Goal: Entertainment & Leisure: Consume media (video, audio)

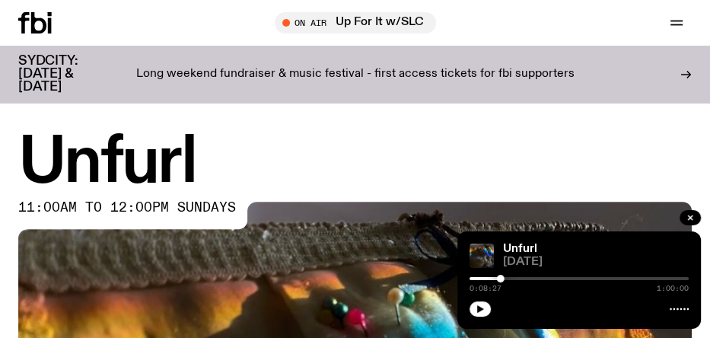
drag, startPoint x: 484, startPoint y: 308, endPoint x: 514, endPoint y: 209, distance: 103.3
click at [484, 308] on icon "button" at bounding box center [480, 308] width 9 height 9
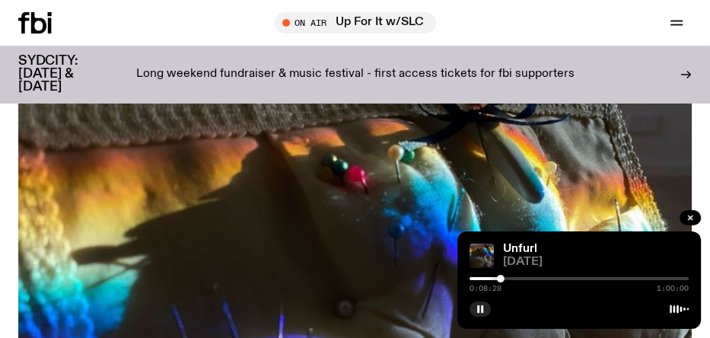
scroll to position [152, 0]
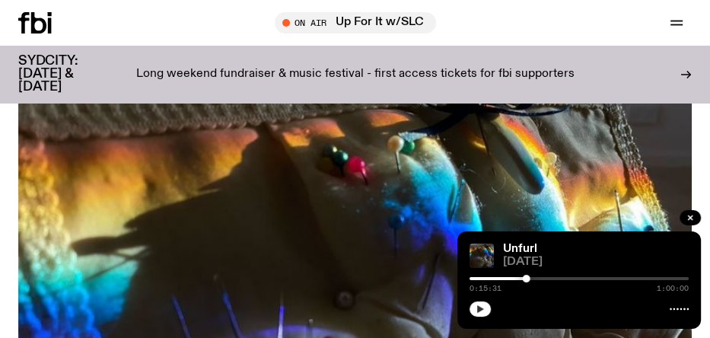
click at [482, 308] on icon "button" at bounding box center [480, 308] width 9 height 9
click at [469, 309] on div "Unfurl [DATE] 0:18:06 1:00:00" at bounding box center [579, 279] width 244 height 97
click at [473, 309] on button "button" at bounding box center [480, 308] width 21 height 15
click at [482, 307] on rect "button" at bounding box center [482, 309] width 2 height 8
click at [484, 311] on icon "button" at bounding box center [480, 308] width 9 height 9
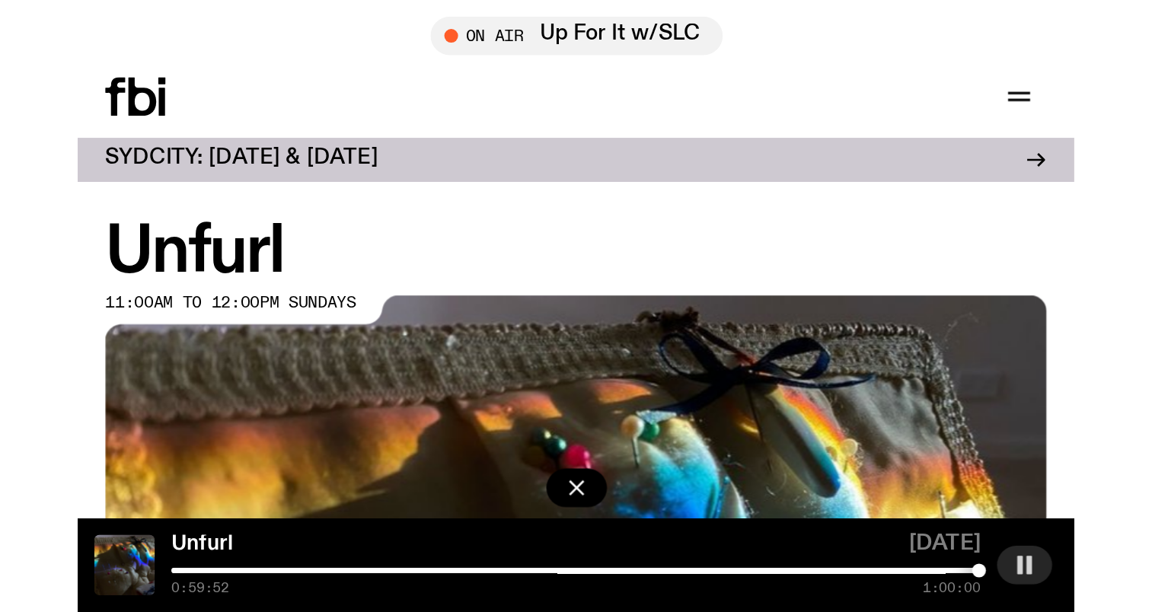
scroll to position [0, 0]
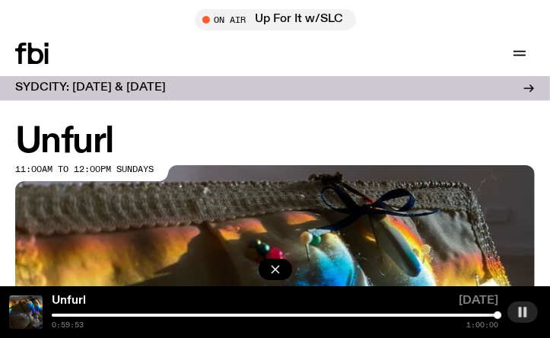
click at [27, 61] on icon at bounding box center [31, 53] width 33 height 21
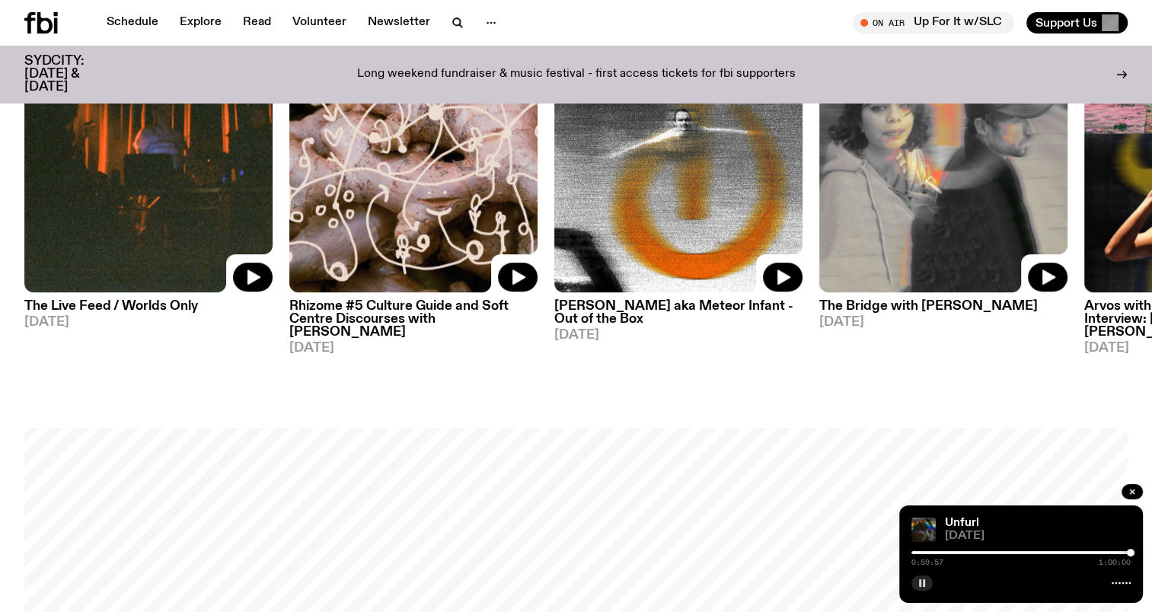
scroll to position [908, 0]
click at [709, 337] on div at bounding box center [1131, 553] width 8 height 8
click at [709, 337] on icon "button" at bounding box center [921, 583] width 9 height 9
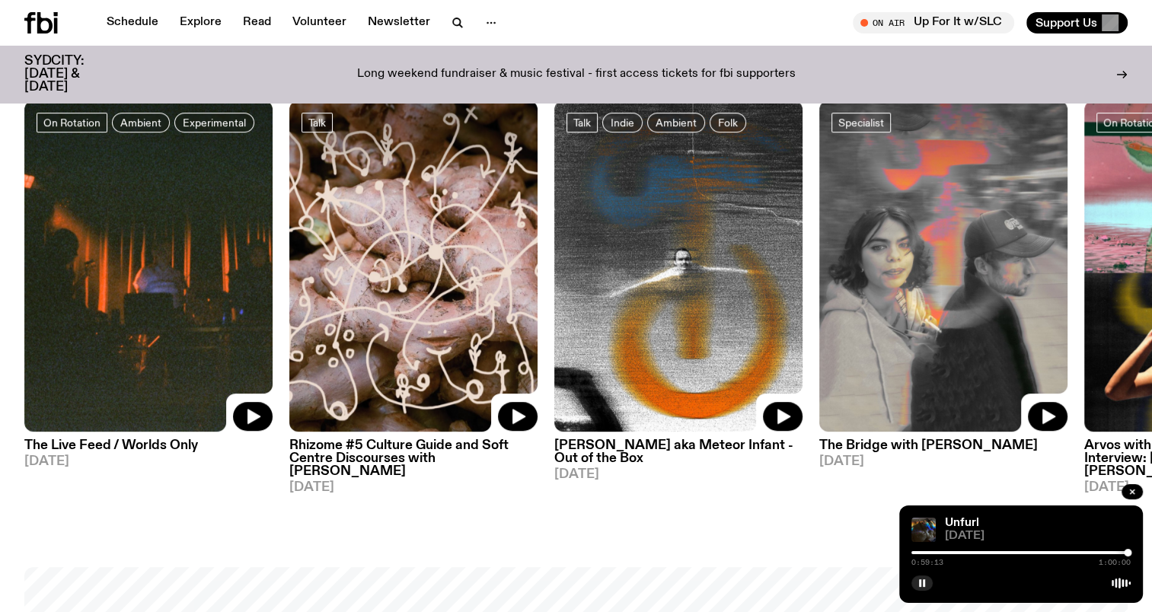
scroll to position [680, 0]
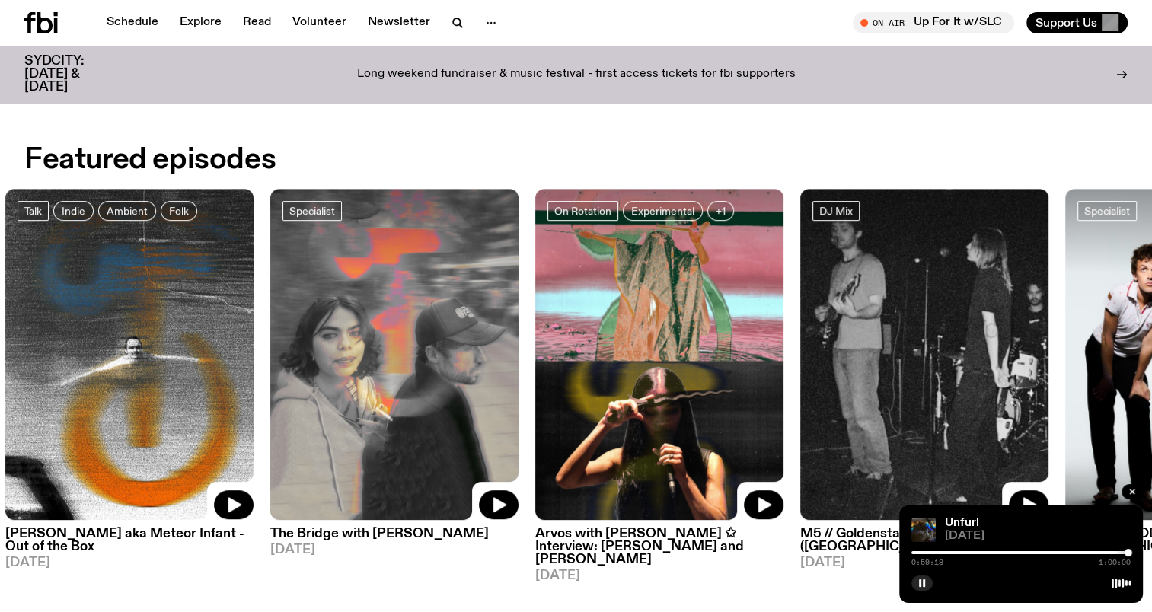
drag, startPoint x: 882, startPoint y: 323, endPoint x: 437, endPoint y: 332, distance: 445.4
click at [437, 332] on img at bounding box center [394, 354] width 248 height 331
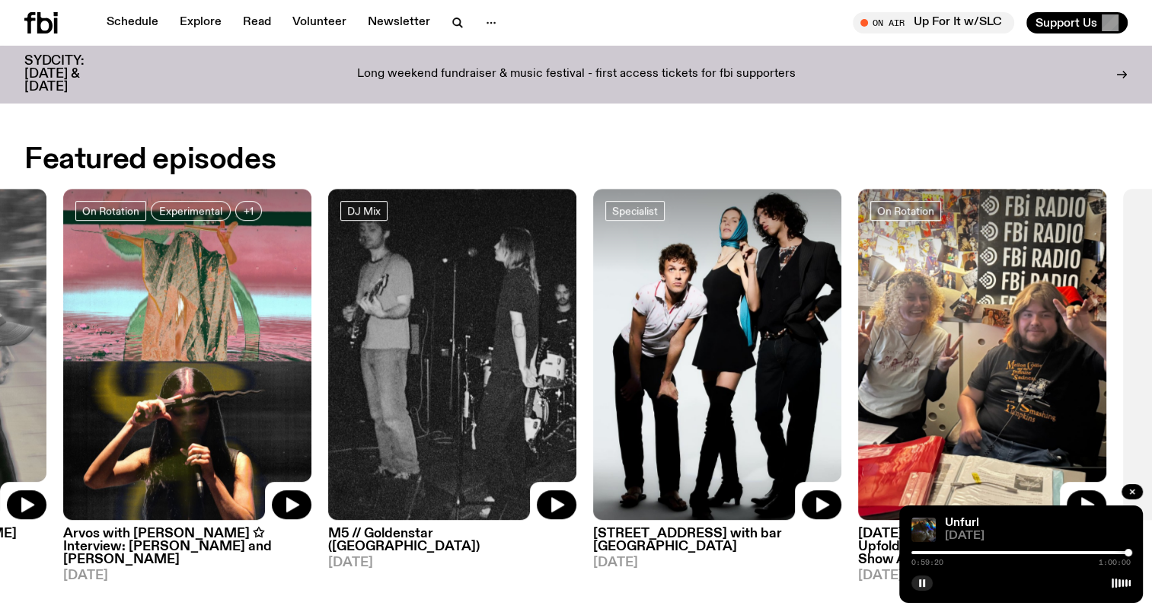
drag, startPoint x: 885, startPoint y: 351, endPoint x: 393, endPoint y: 360, distance: 491.8
click at [393, 337] on img at bounding box center [452, 354] width 248 height 331
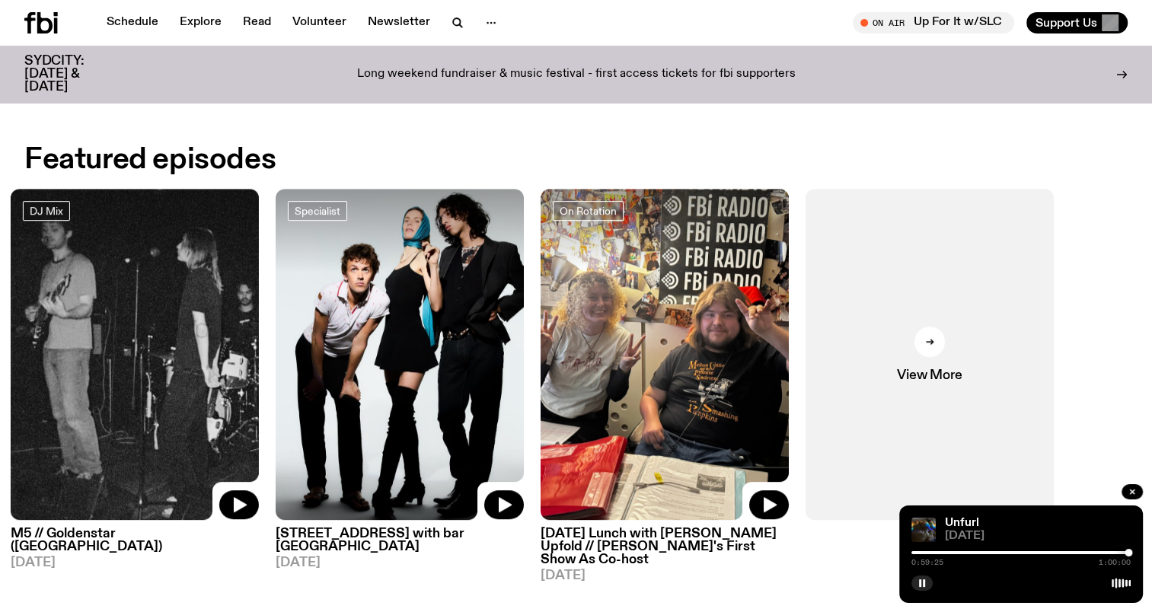
drag, startPoint x: 874, startPoint y: 368, endPoint x: 586, endPoint y: 377, distance: 287.9
click at [586, 337] on img at bounding box center [664, 354] width 248 height 331
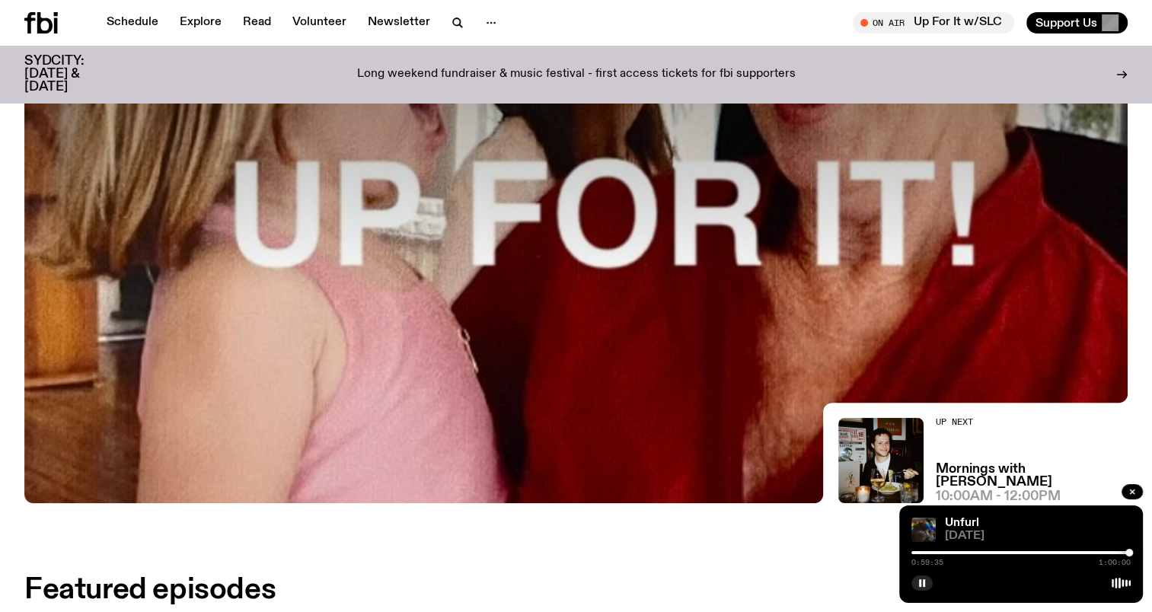
scroll to position [0, 0]
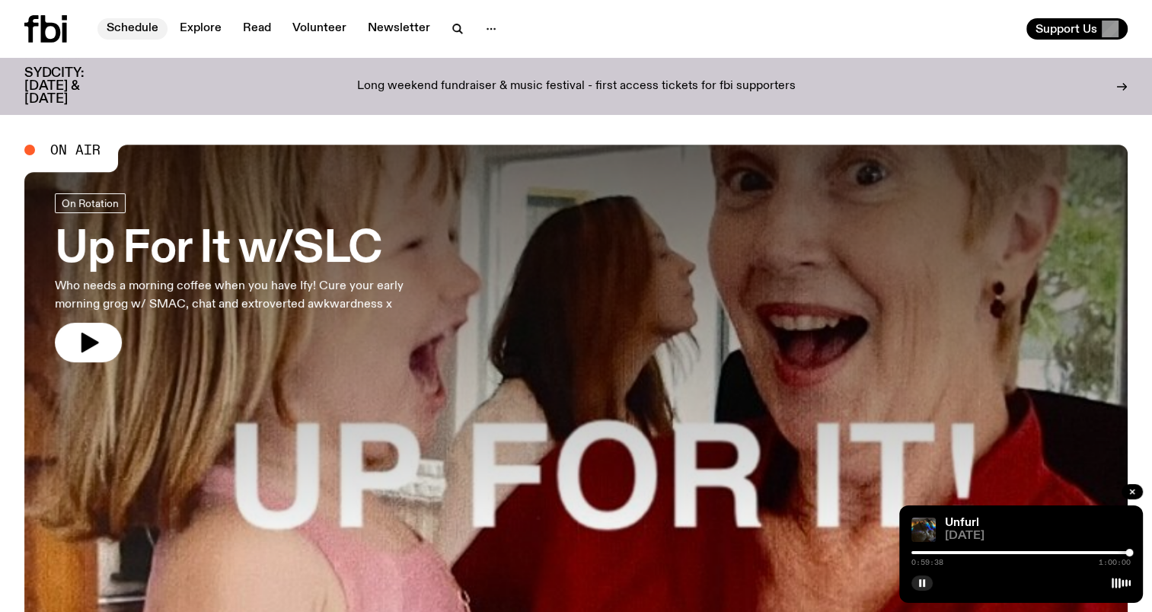
drag, startPoint x: 141, startPoint y: 24, endPoint x: 131, endPoint y: 24, distance: 9.9
click at [131, 24] on link "Schedule" at bounding box center [132, 28] width 70 height 21
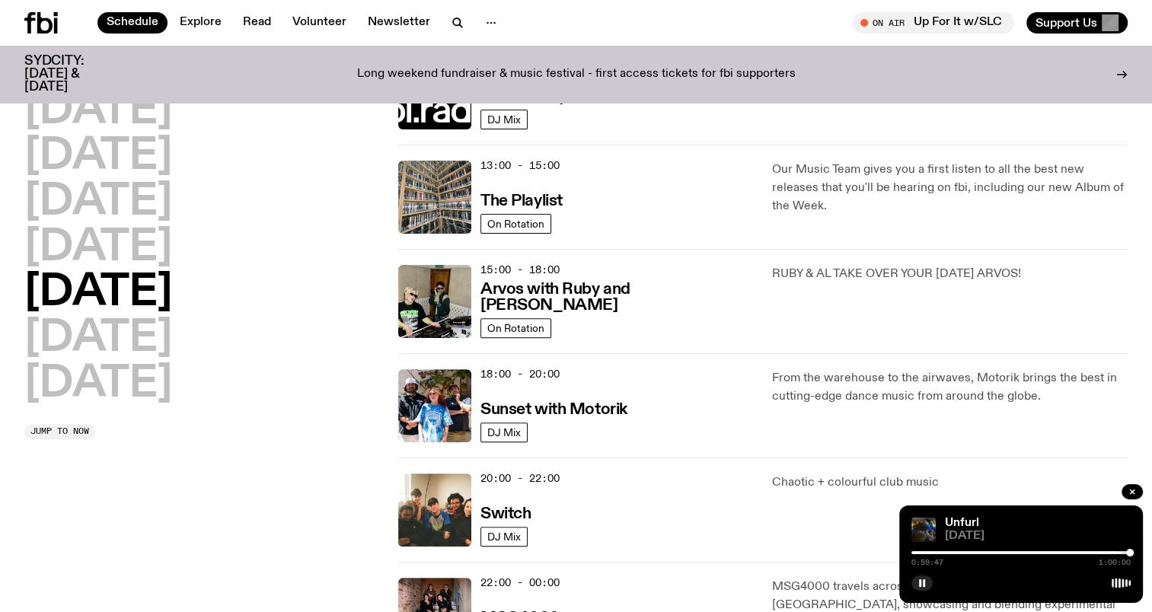
scroll to position [378, 0]
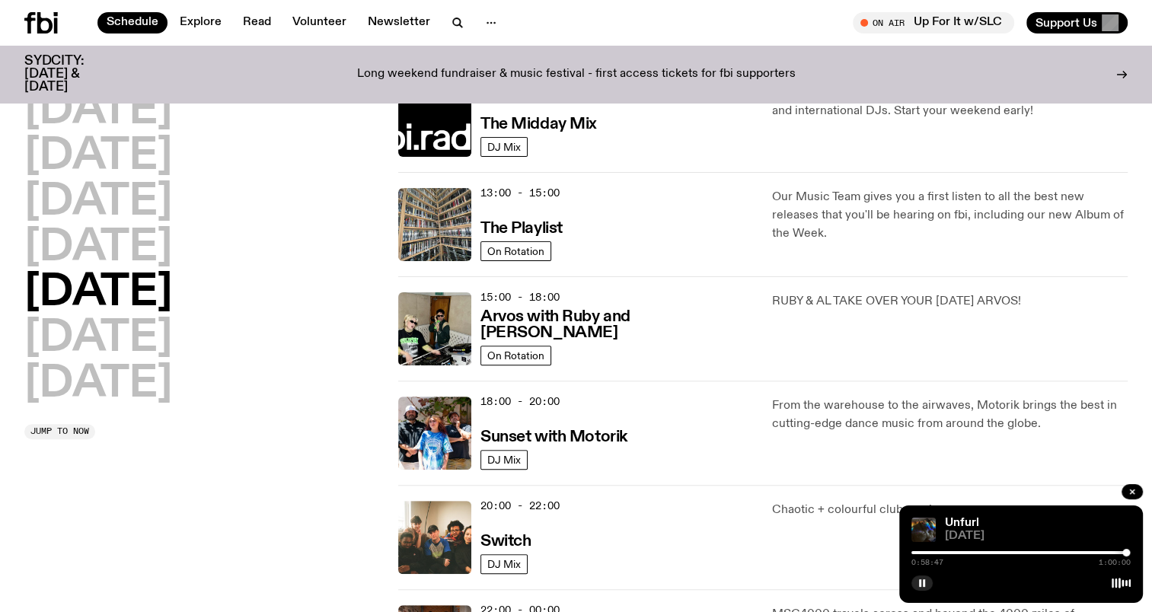
click at [709, 337] on div at bounding box center [1126, 553] width 8 height 8
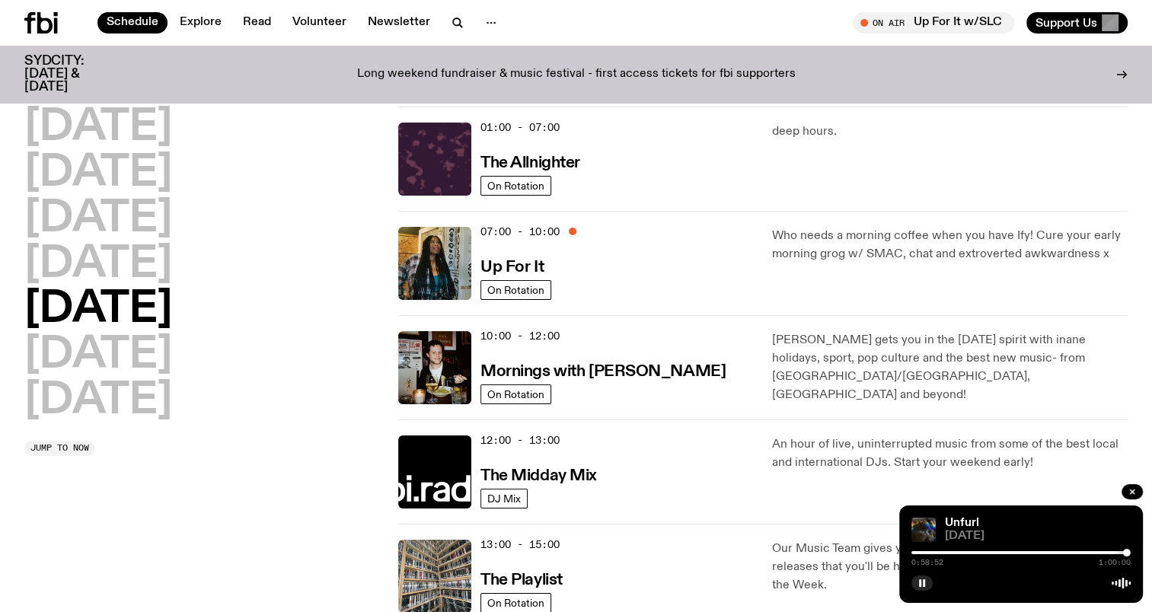
scroll to position [0, 0]
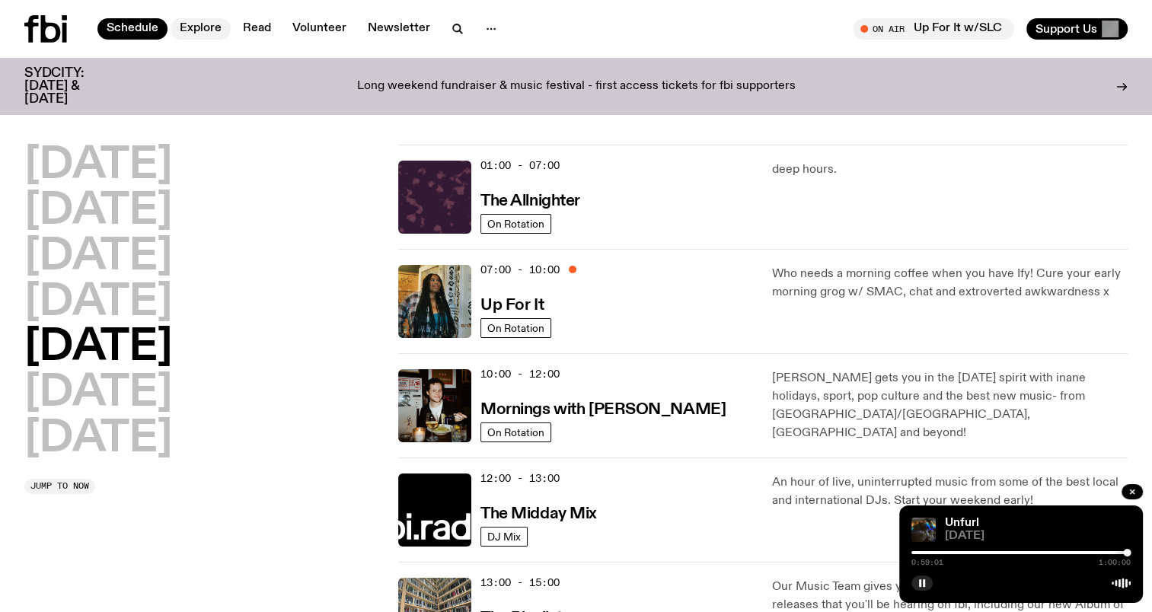
click at [207, 36] on link "Explore" at bounding box center [201, 28] width 60 height 21
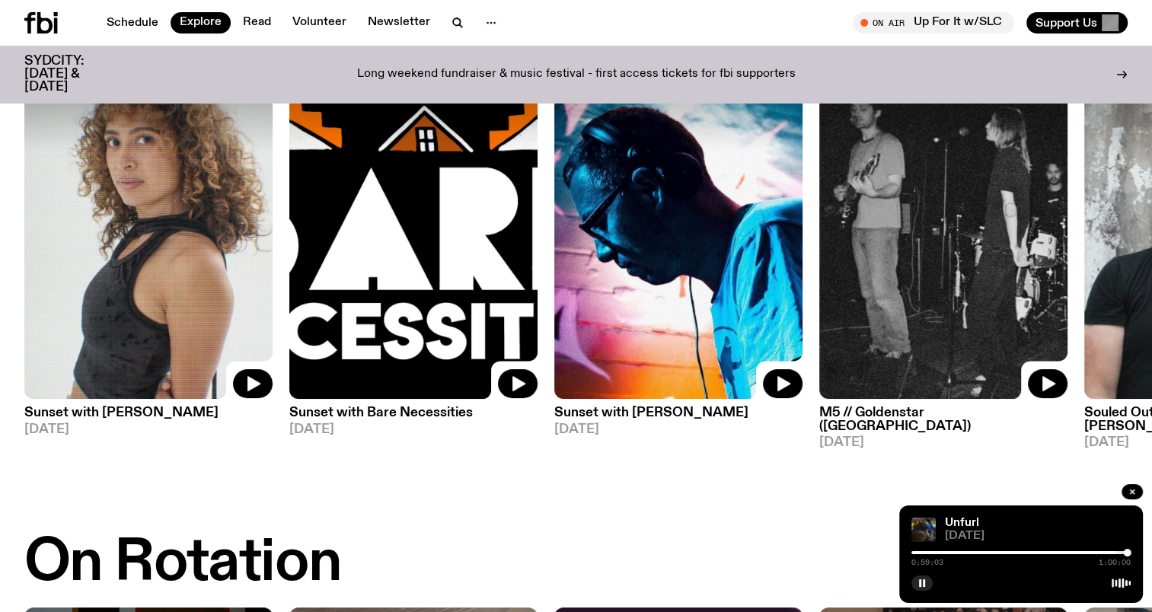
scroll to position [148, 0]
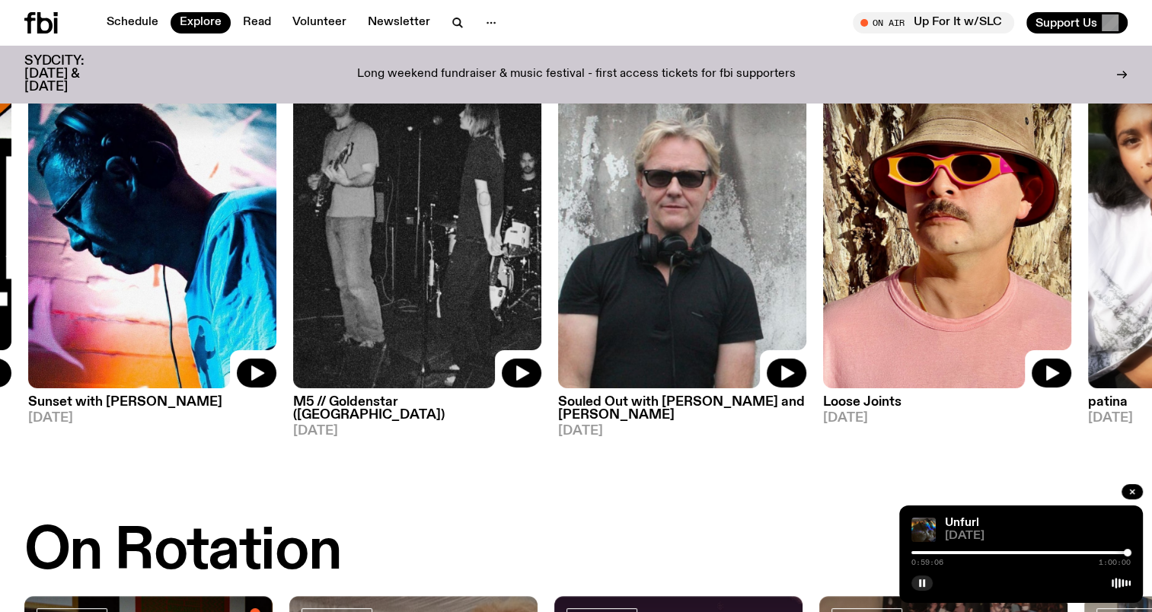
drag, startPoint x: 939, startPoint y: 297, endPoint x: 387, endPoint y: 295, distance: 551.1
click at [387, 295] on img at bounding box center [417, 222] width 248 height 331
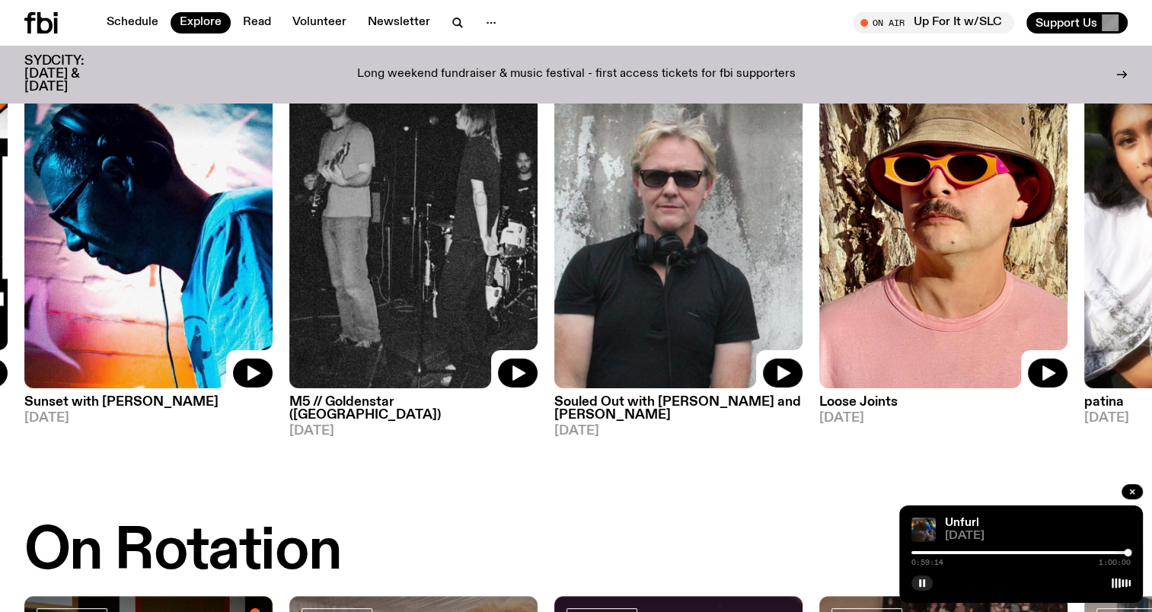
scroll to position [0, 0]
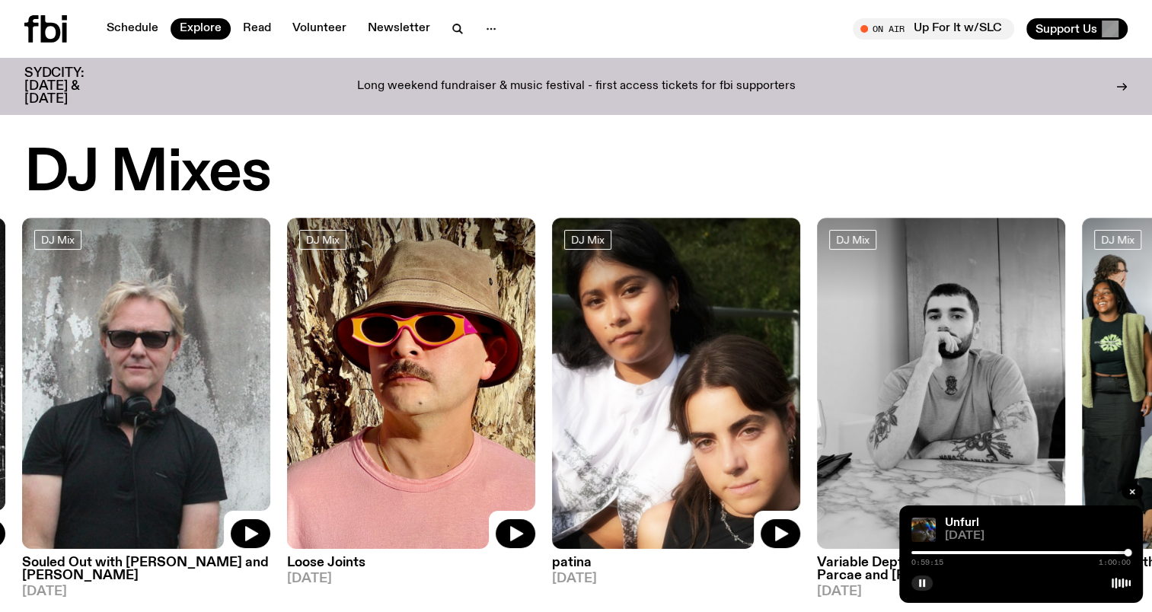
drag, startPoint x: 883, startPoint y: 321, endPoint x: 349, endPoint y: 324, distance: 533.6
click at [349, 324] on img at bounding box center [411, 383] width 248 height 331
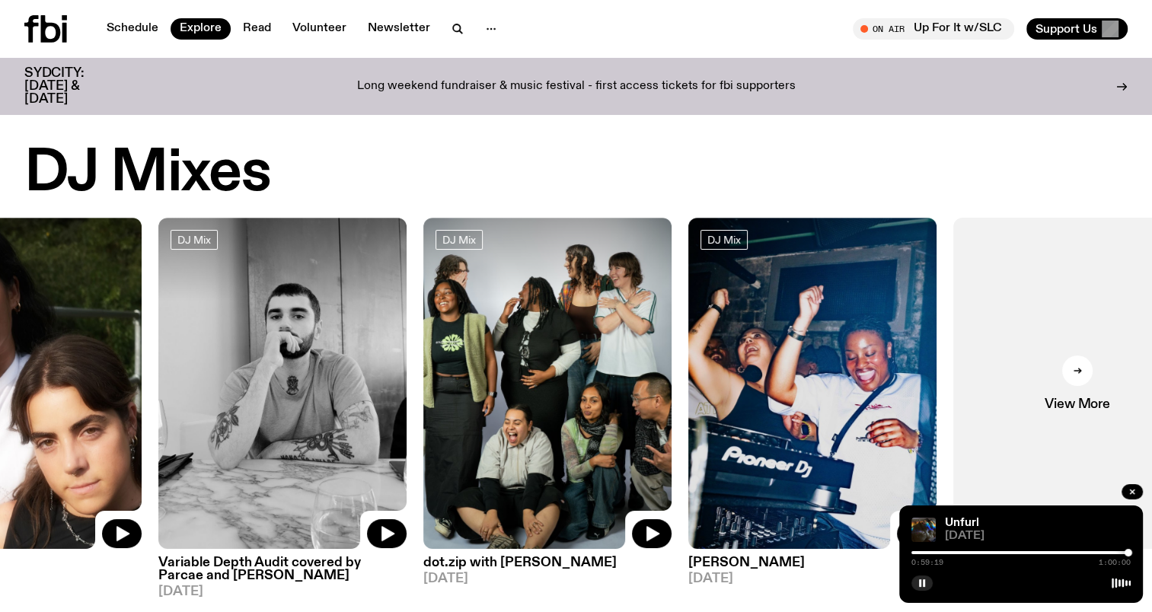
drag, startPoint x: 767, startPoint y: 347, endPoint x: 368, endPoint y: 329, distance: 399.3
click at [368, 329] on img at bounding box center [282, 383] width 248 height 331
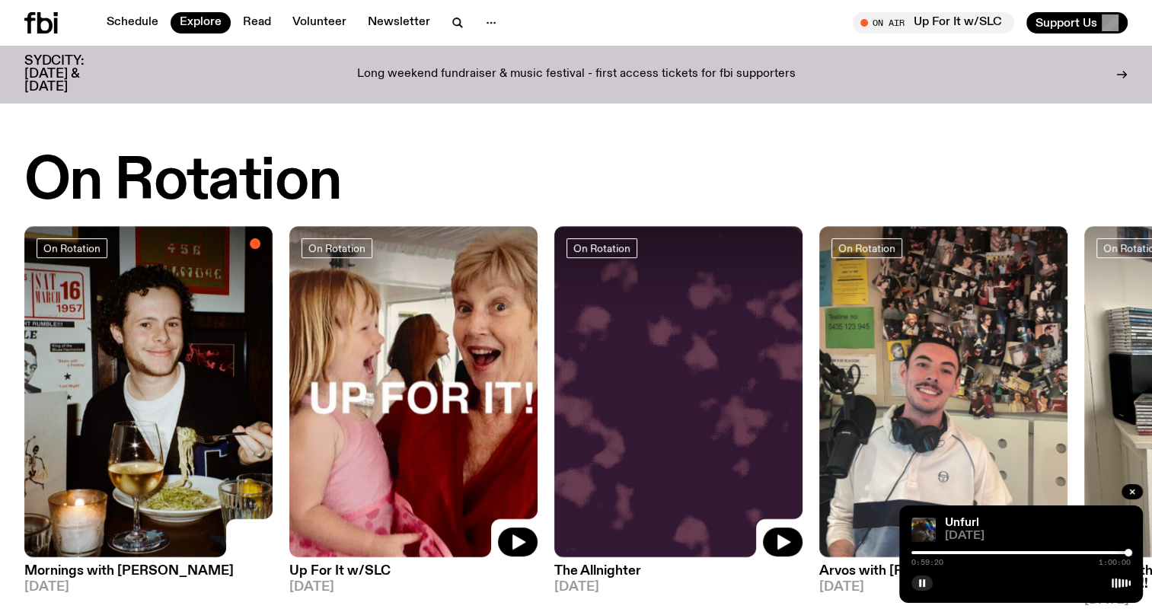
scroll to position [529, 0]
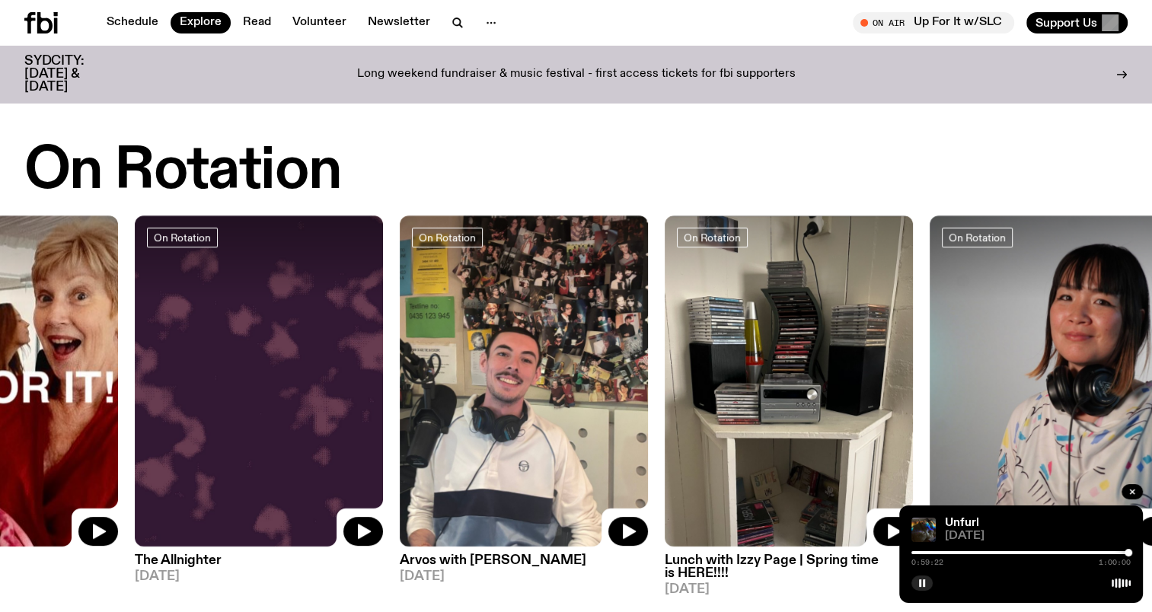
drag, startPoint x: 819, startPoint y: 333, endPoint x: 174, endPoint y: 336, distance: 645.5
click at [174, 336] on div "On Rotation Mornings with [PERSON_NAME] [DATE] On Rotation Up For It w/SLC [DAT…" at bounding box center [575, 405] width 1103 height 381
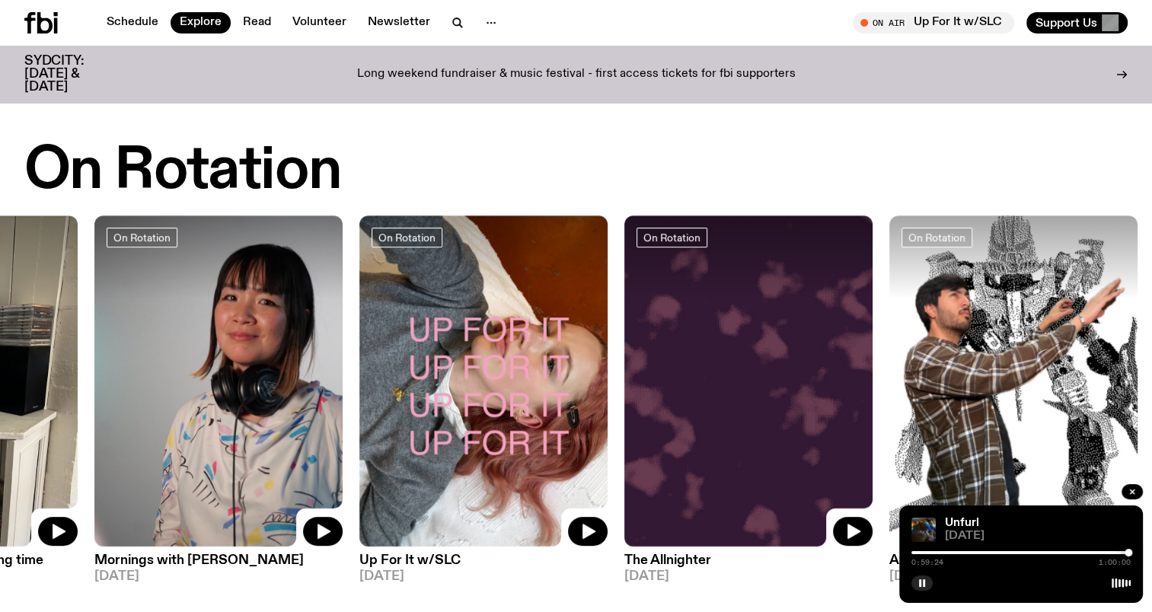
drag, startPoint x: 968, startPoint y: 356, endPoint x: 0, endPoint y: 350, distance: 968.3
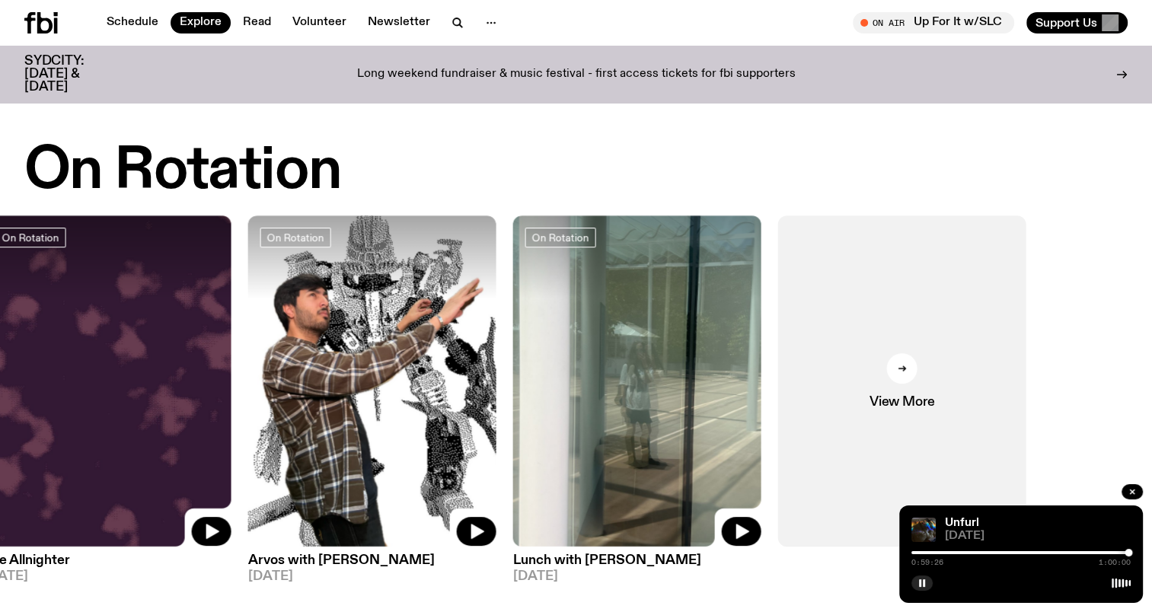
drag, startPoint x: 839, startPoint y: 357, endPoint x: 510, endPoint y: 358, distance: 328.8
click at [510, 337] on div "On Rotation Mornings with [PERSON_NAME] [DATE] On Rotation Up For It w/SLC [DAT…" at bounding box center [575, 405] width 1103 height 381
click at [496, 337] on img at bounding box center [372, 380] width 248 height 331
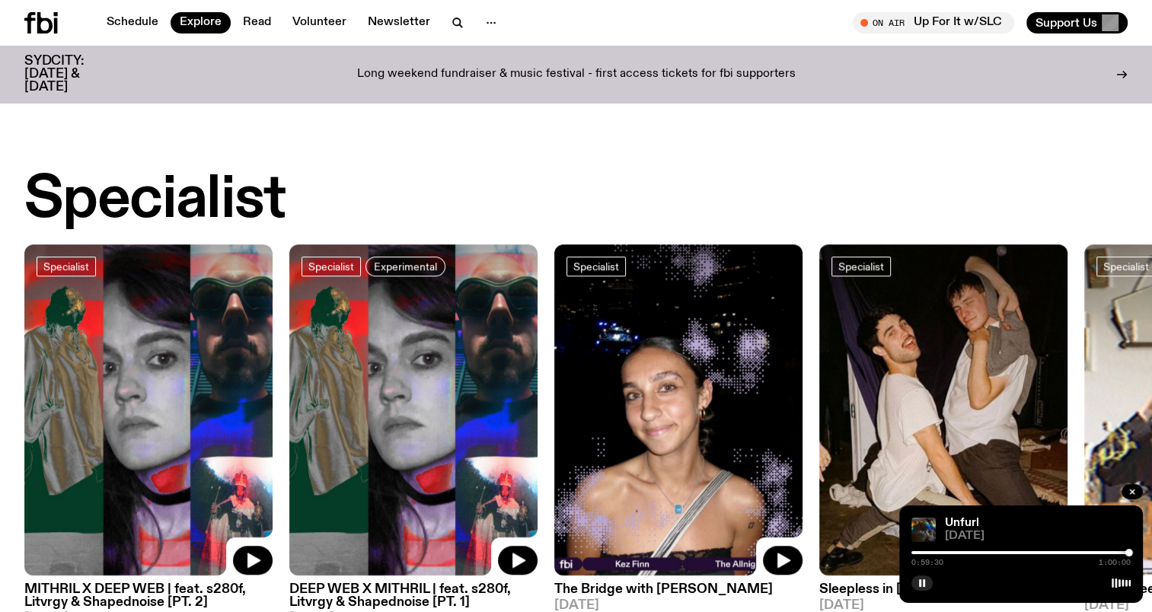
scroll to position [1202, 0]
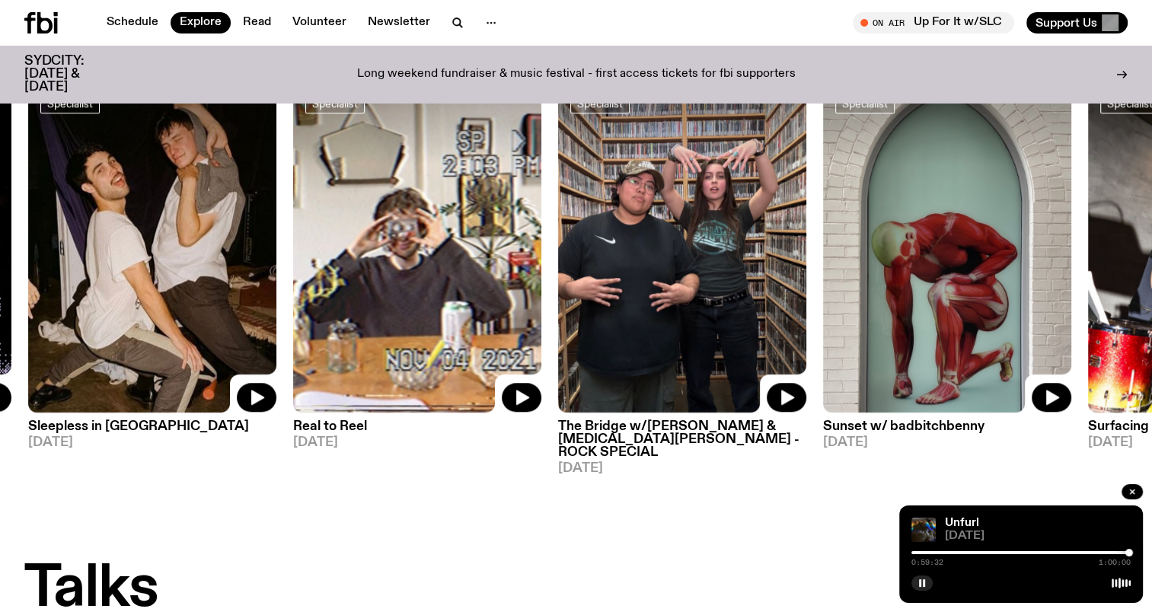
drag, startPoint x: 987, startPoint y: 295, endPoint x: 161, endPoint y: 309, distance: 826.0
click at [161, 309] on img at bounding box center [152, 246] width 248 height 331
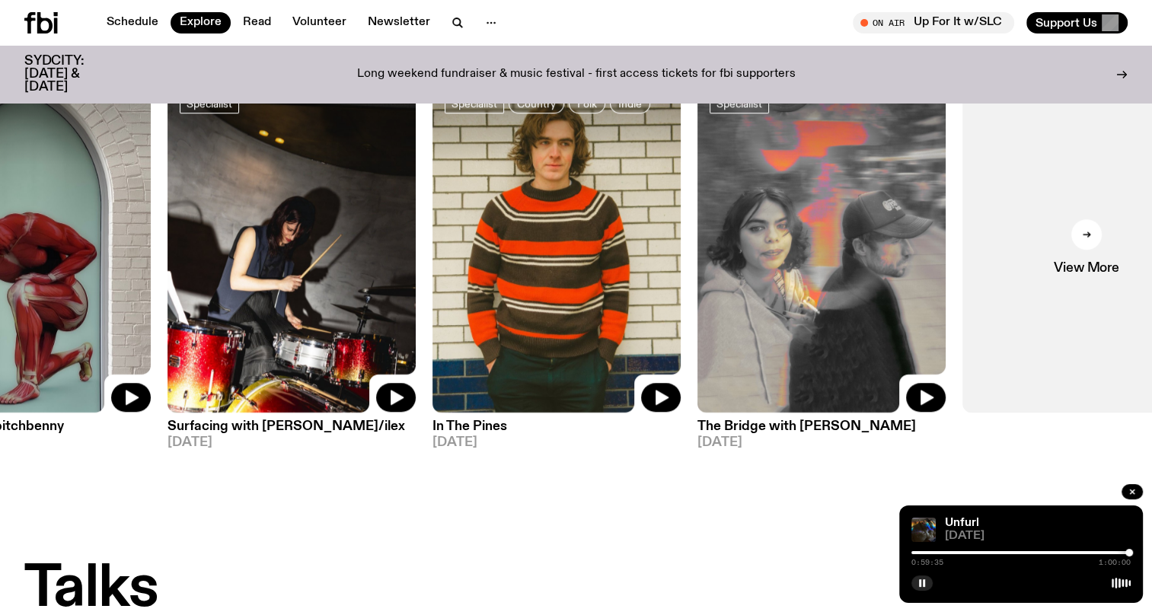
drag, startPoint x: 966, startPoint y: 323, endPoint x: 292, endPoint y: 341, distance: 673.9
click at [292, 337] on img at bounding box center [291, 246] width 248 height 331
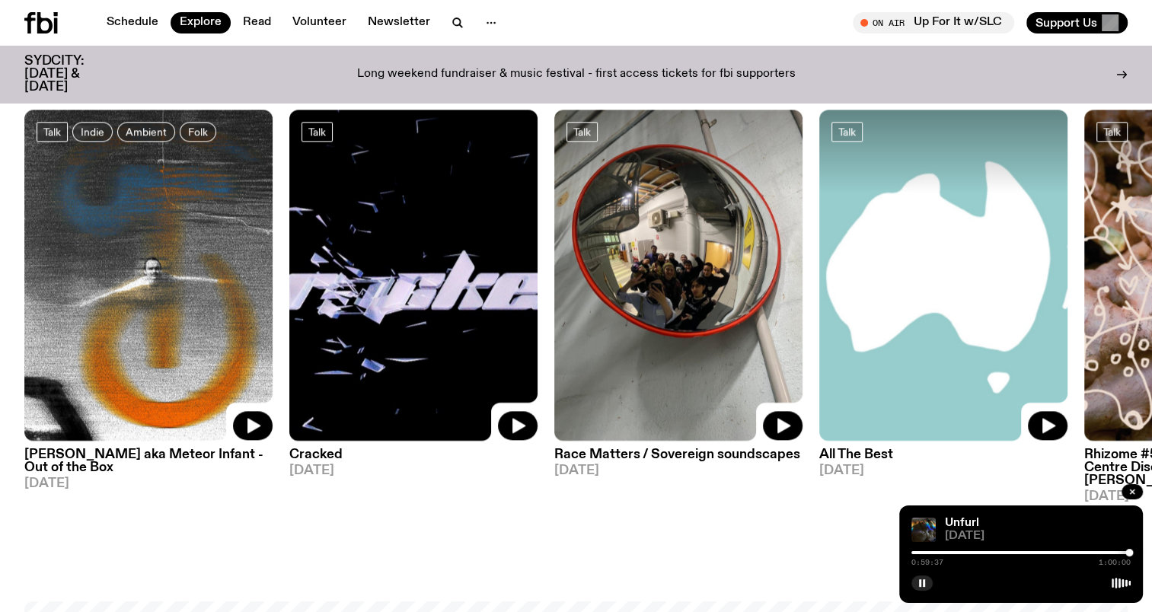
scroll to position [1735, 0]
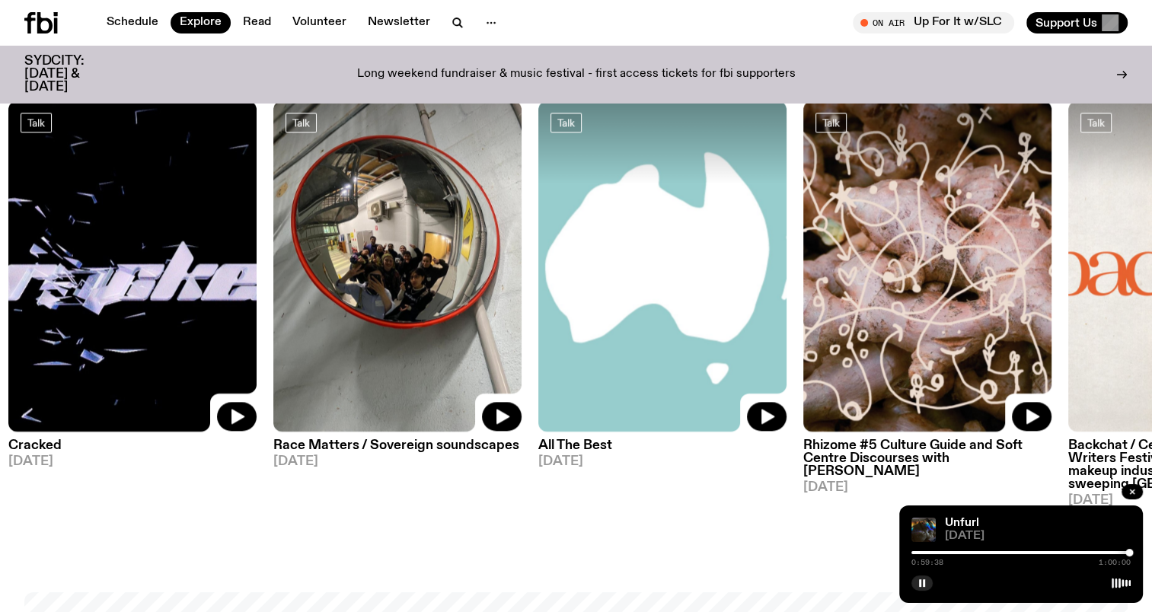
drag, startPoint x: 1070, startPoint y: 325, endPoint x: 788, endPoint y: 349, distance: 283.5
click at [709, 337] on div "Talk Indie Ambient Folk [PERSON_NAME] aka Meteor Infant - Out of the Box [DATE]…" at bounding box center [575, 303] width 1103 height 406
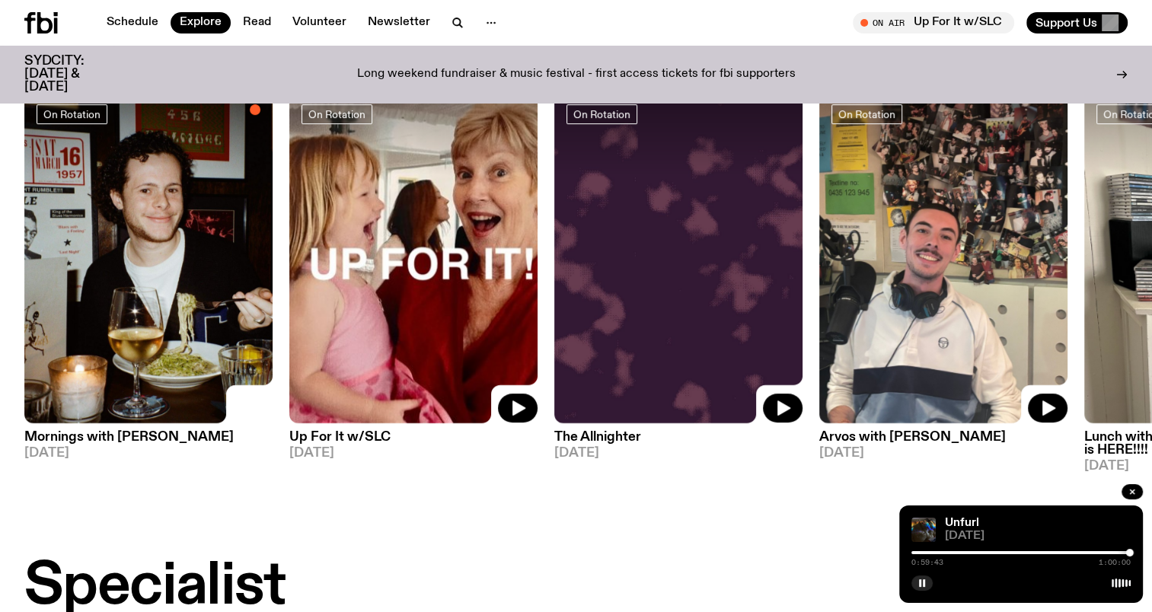
scroll to position [517, 0]
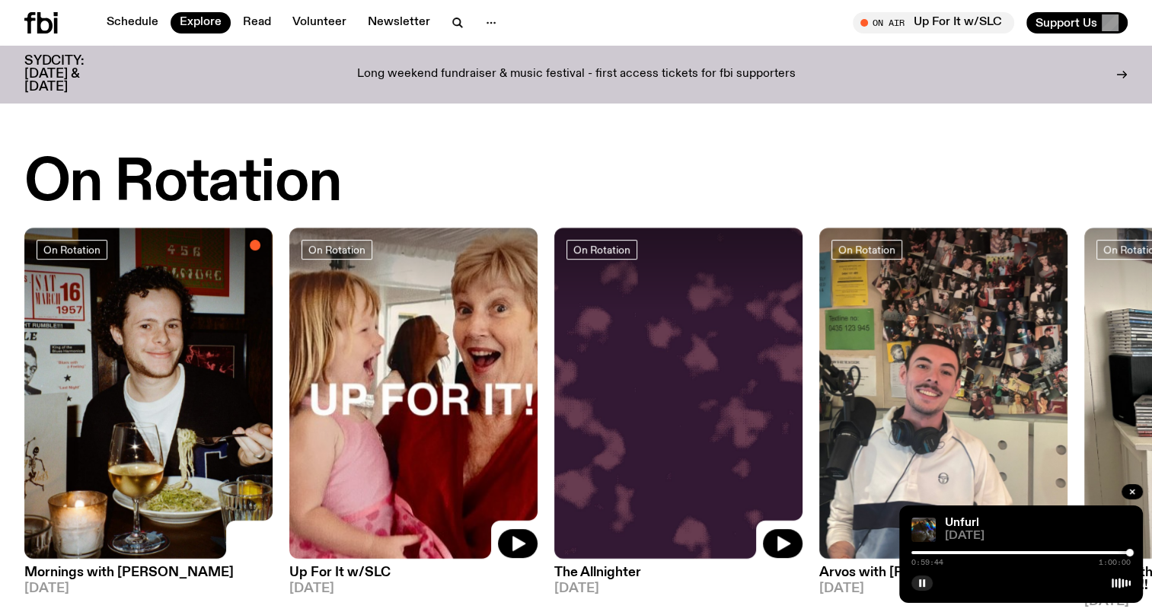
drag, startPoint x: 994, startPoint y: 302, endPoint x: 0, endPoint y: 328, distance: 994.5
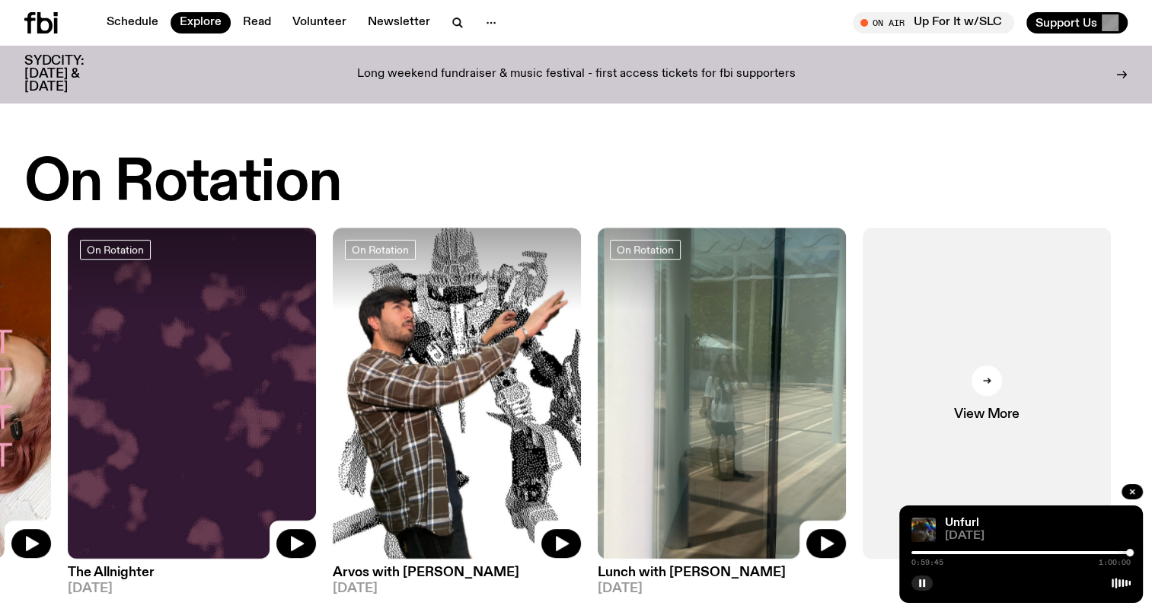
drag, startPoint x: 1072, startPoint y: 351, endPoint x: 0, endPoint y: 399, distance: 1072.8
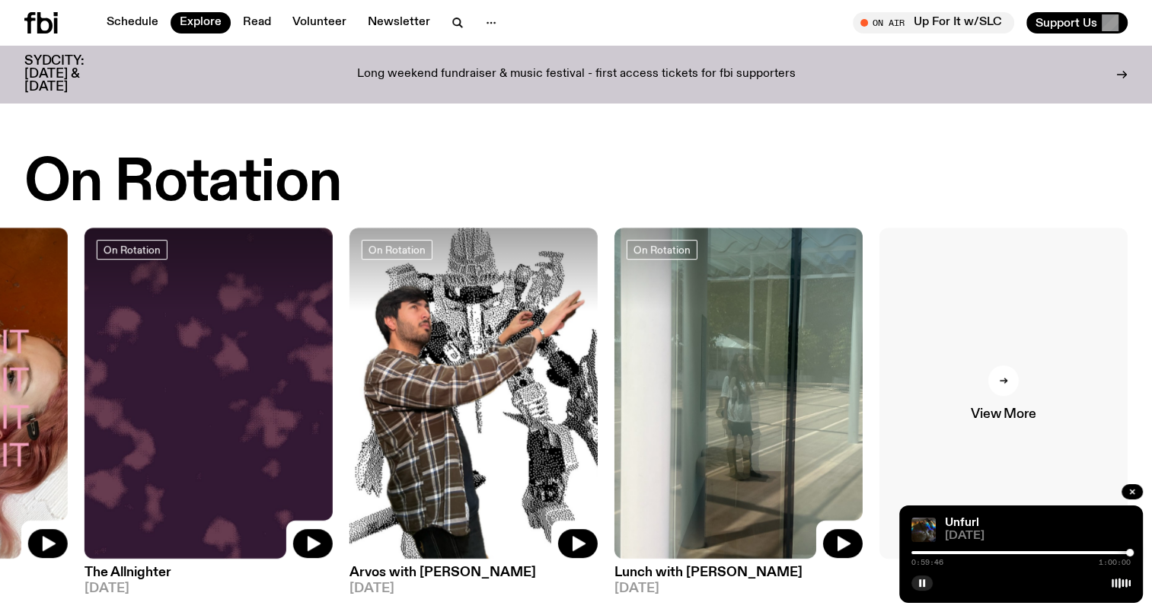
click at [709, 337] on link "View More" at bounding box center [1003, 393] width 248 height 331
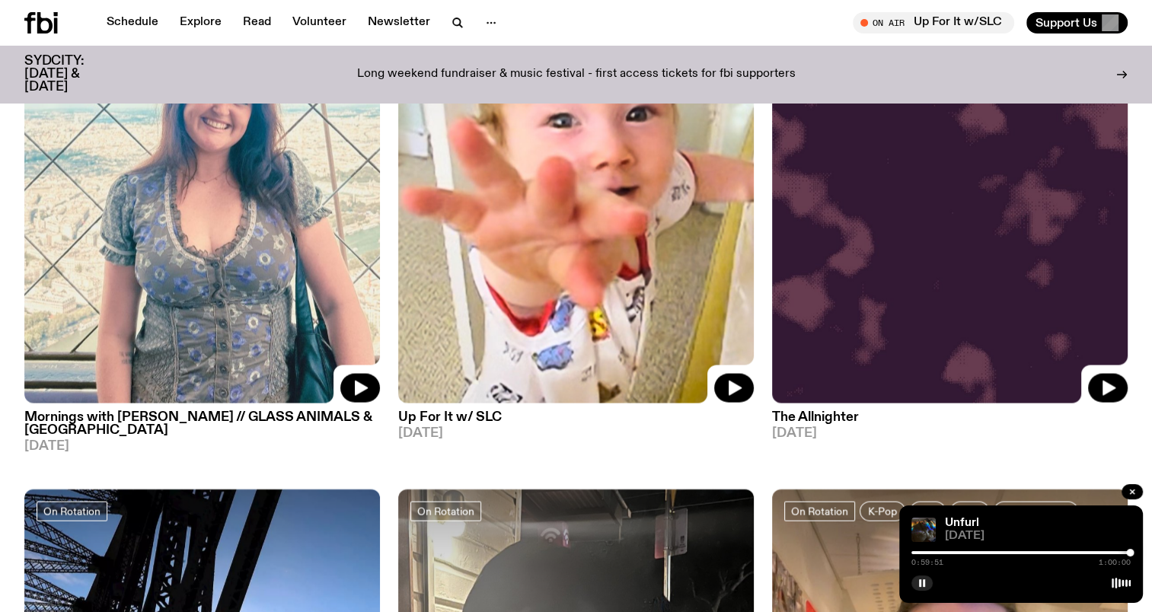
scroll to position [3036, 0]
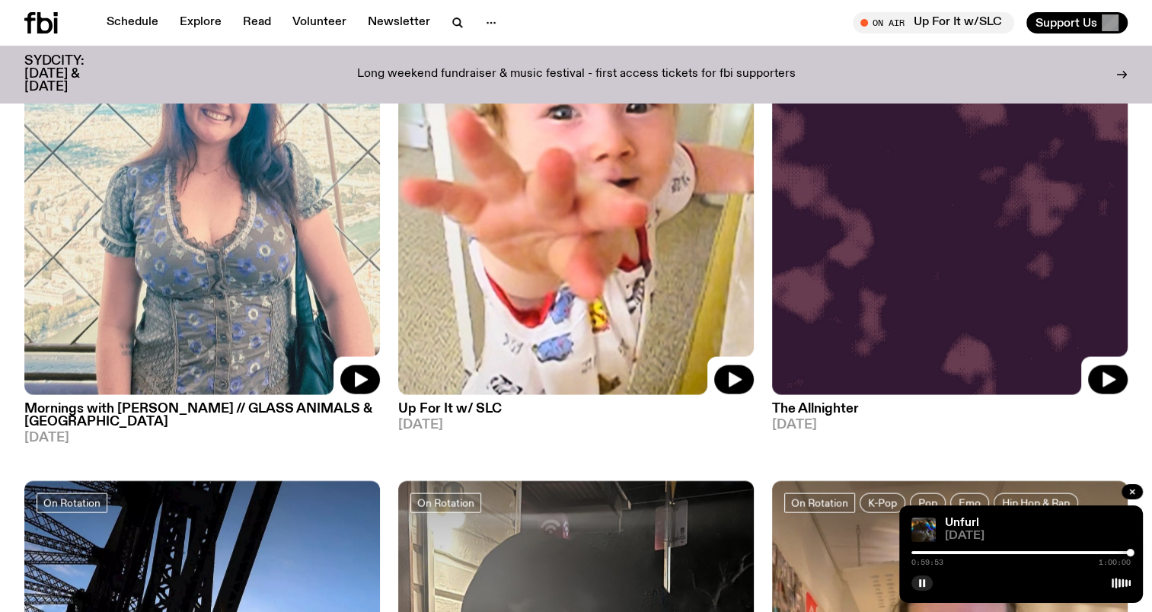
click at [709, 337] on div at bounding box center [1020, 552] width 219 height 3
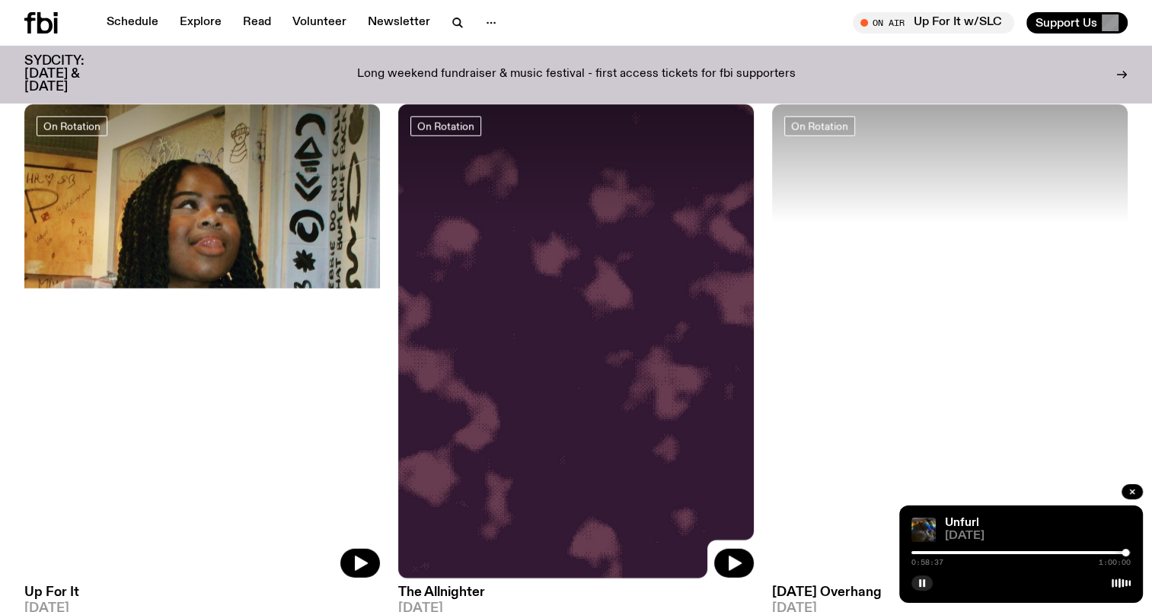
scroll to position [4177, 0]
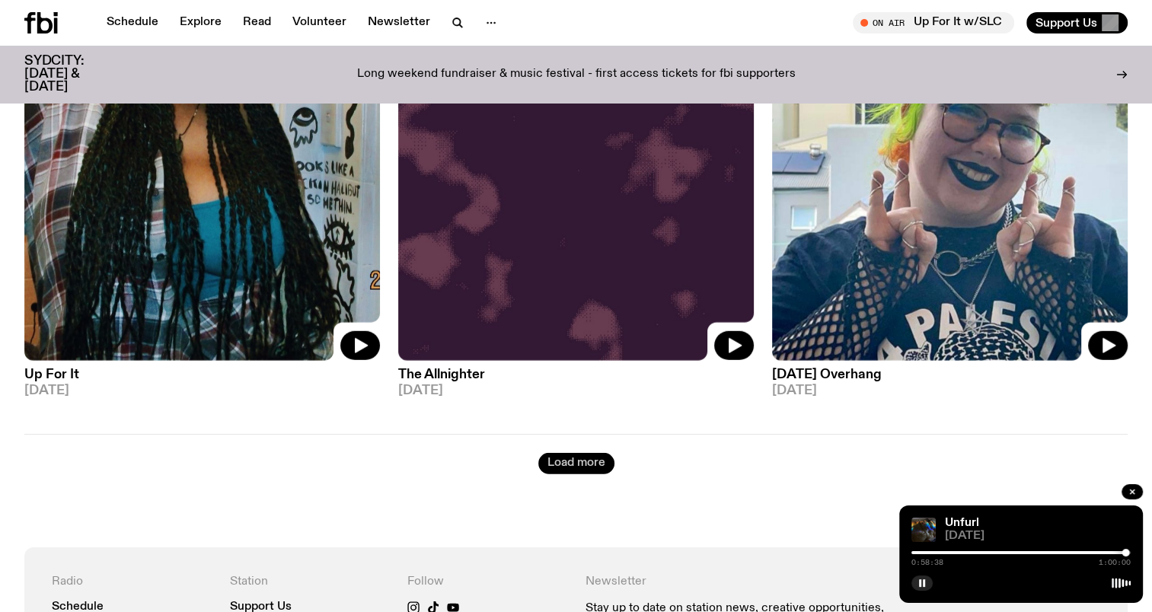
click at [600, 337] on button "Load more" at bounding box center [576, 463] width 76 height 21
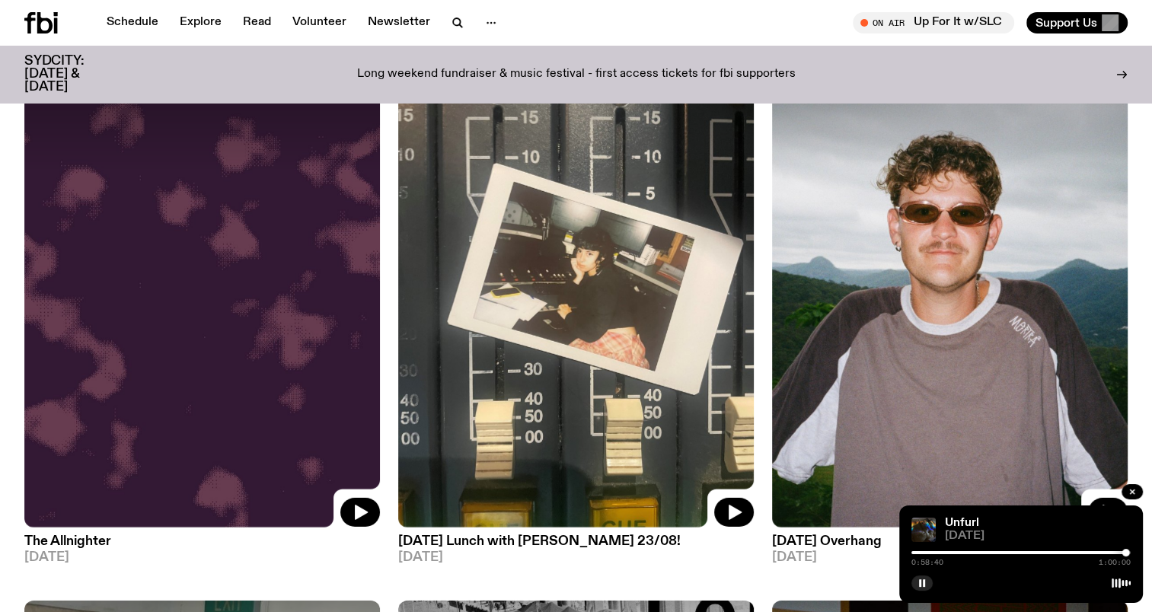
scroll to position [4710, 0]
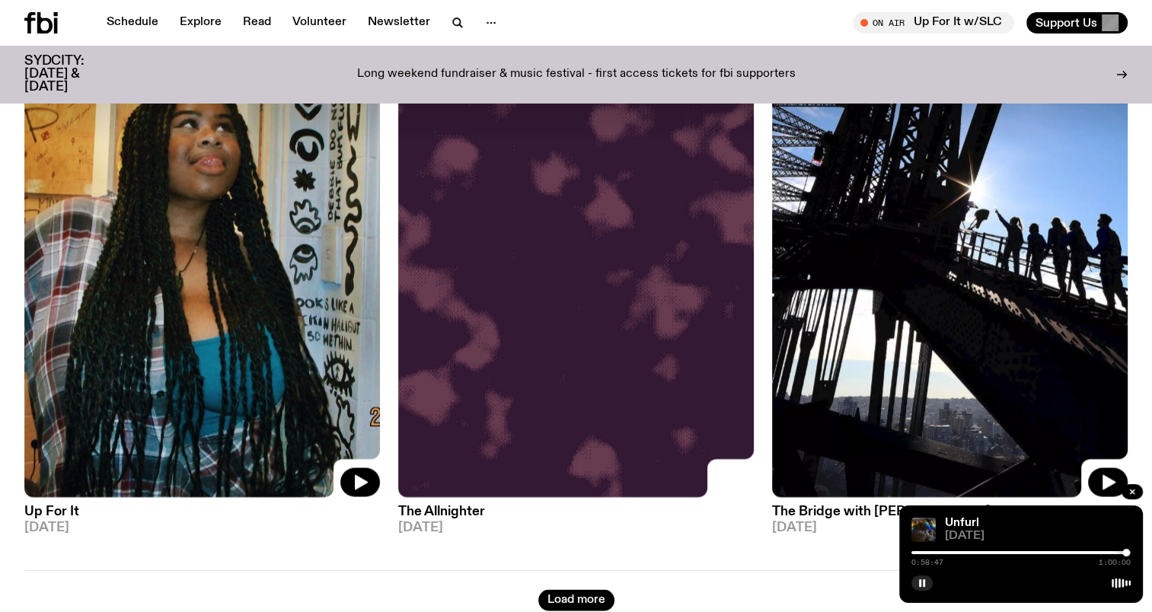
scroll to position [8543, 0]
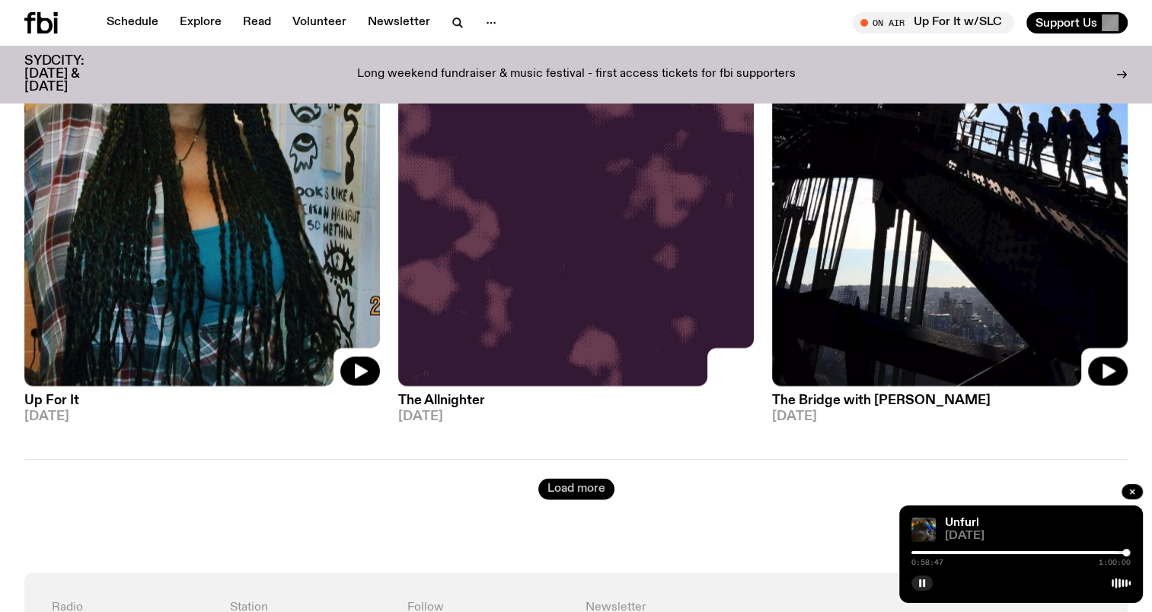
click at [579, 337] on button "Load more" at bounding box center [576, 488] width 76 height 21
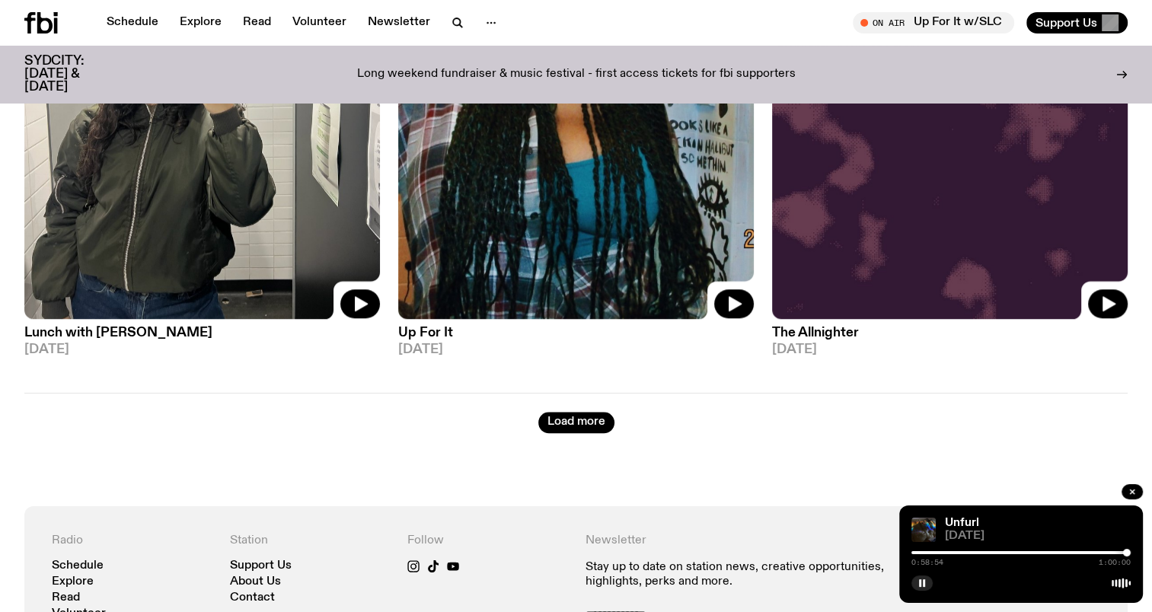
scroll to position [12986, 0]
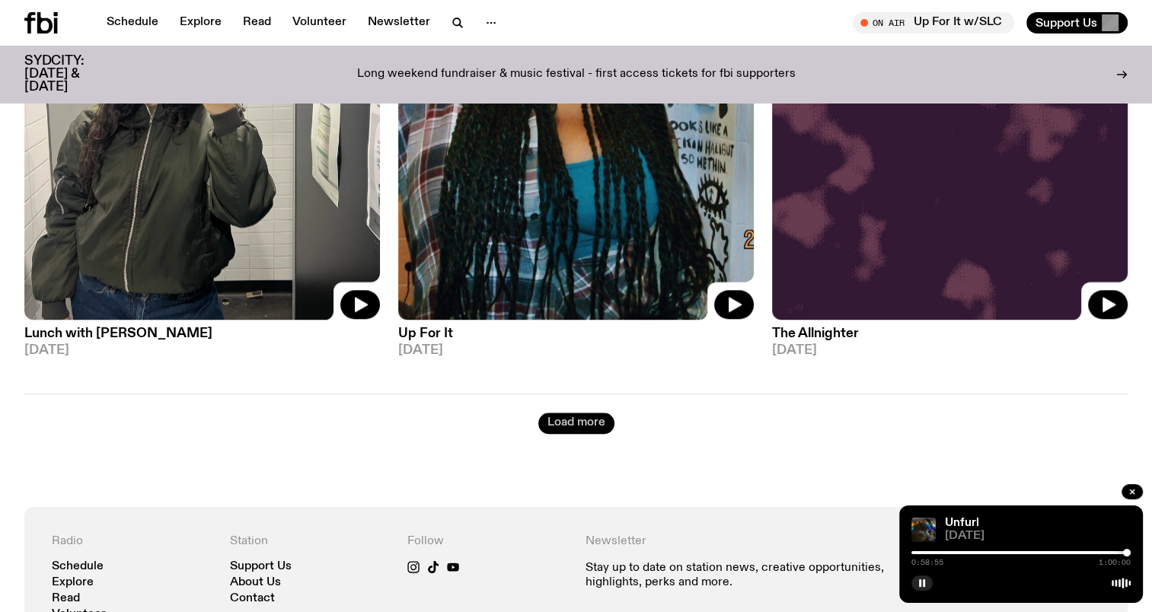
click at [570, 337] on button "Load more" at bounding box center [576, 423] width 76 height 21
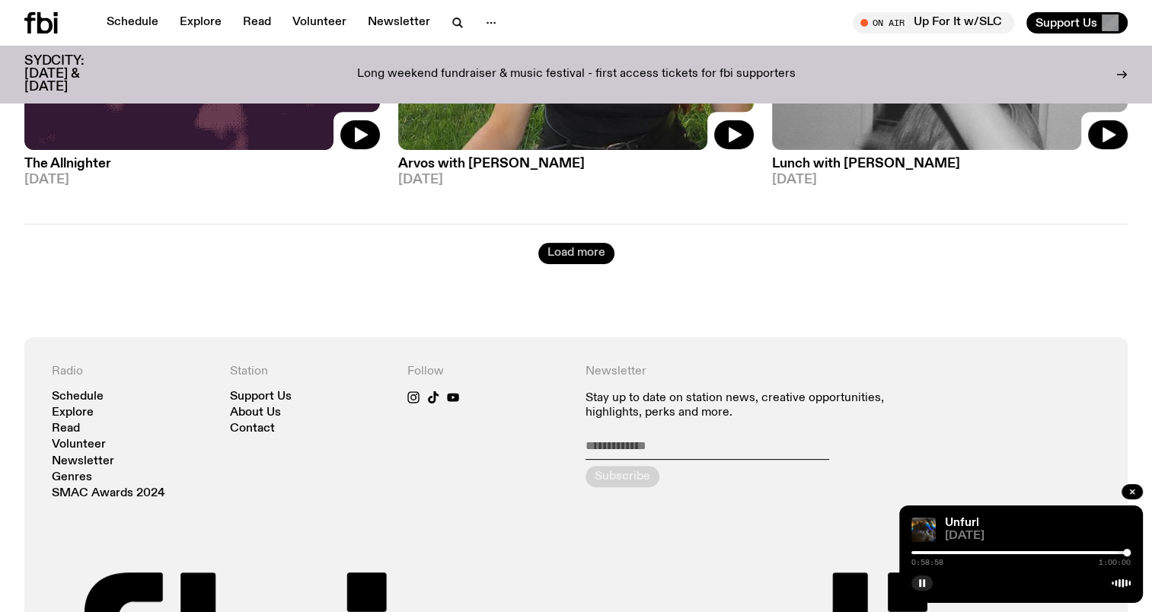
scroll to position [17405, 0]
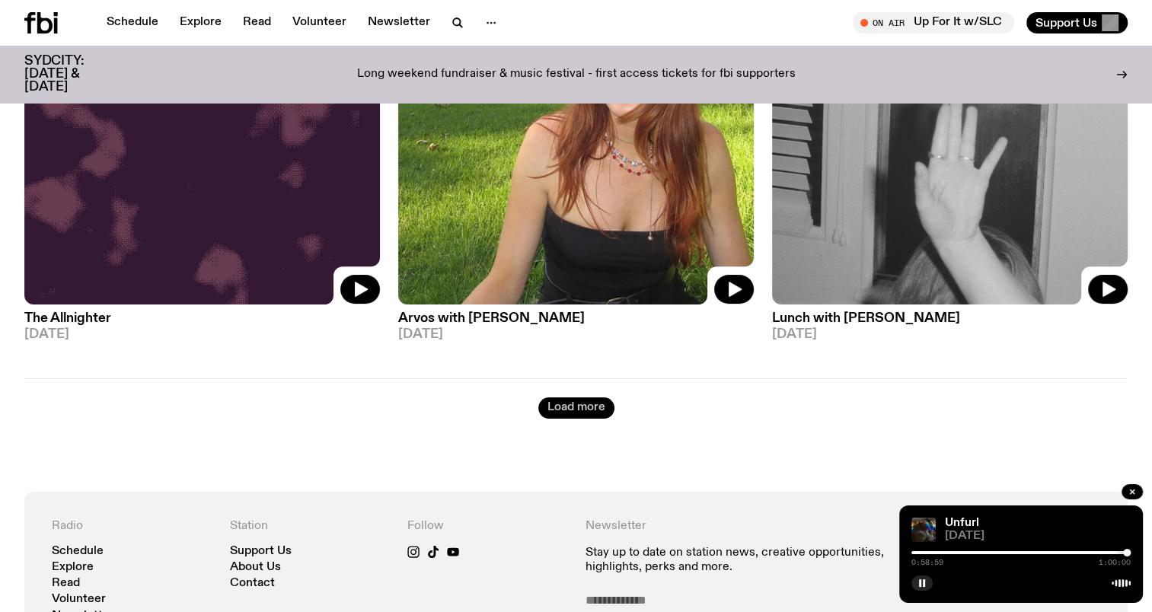
click at [573, 337] on button "Load more" at bounding box center [576, 407] width 76 height 21
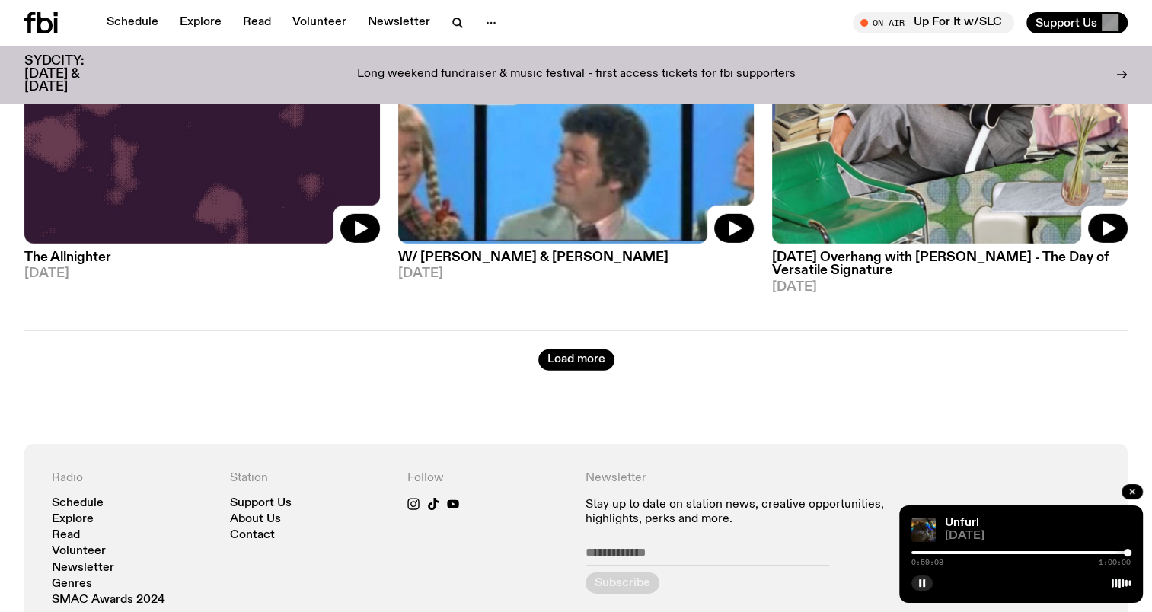
scroll to position [21826, 0]
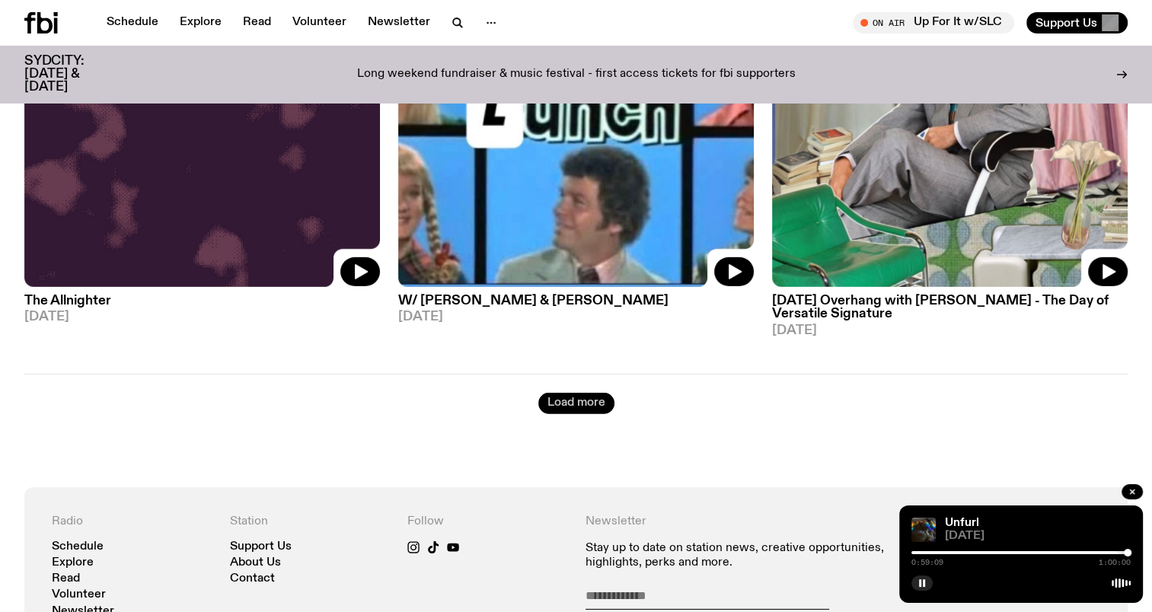
click at [588, 337] on button "Load more" at bounding box center [576, 403] width 76 height 21
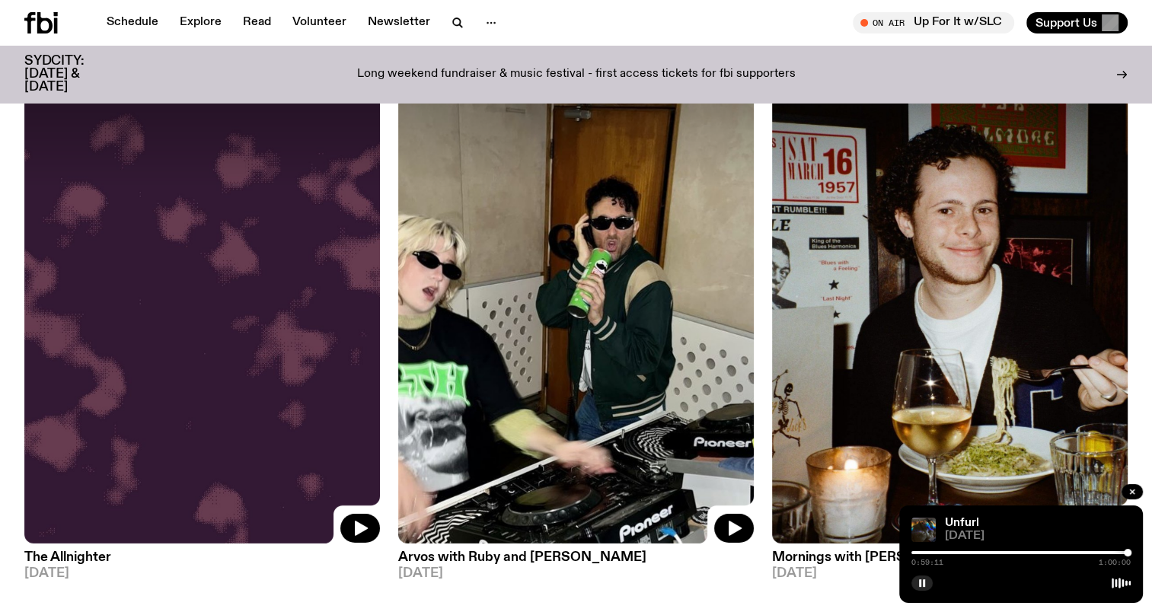
scroll to position [22416, 0]
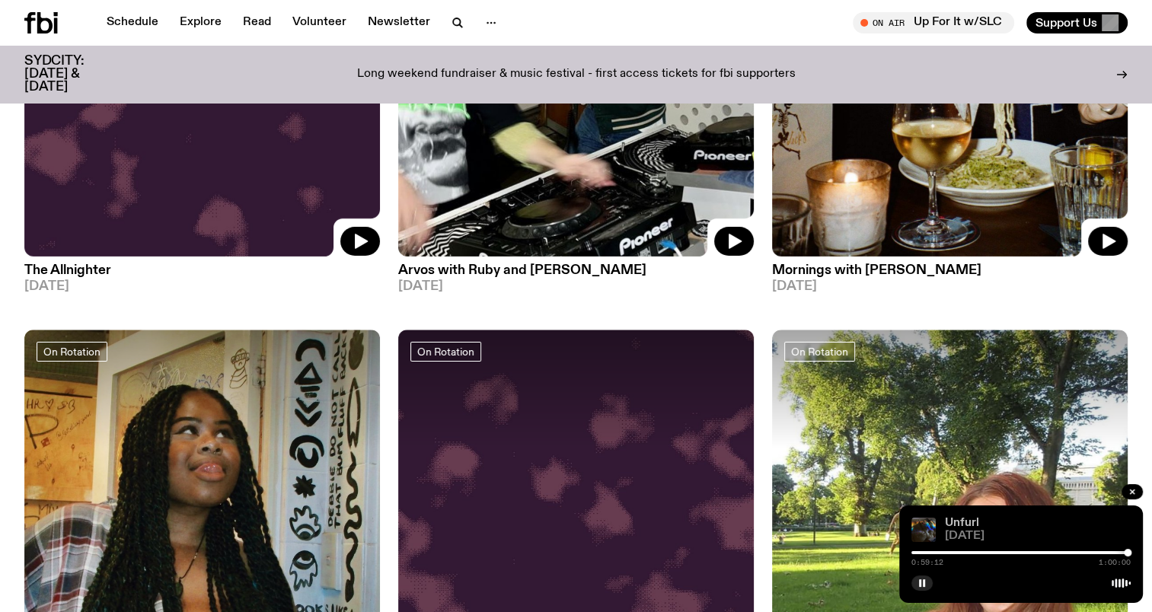
click at [709, 337] on link "Unfurl" at bounding box center [962, 523] width 34 height 12
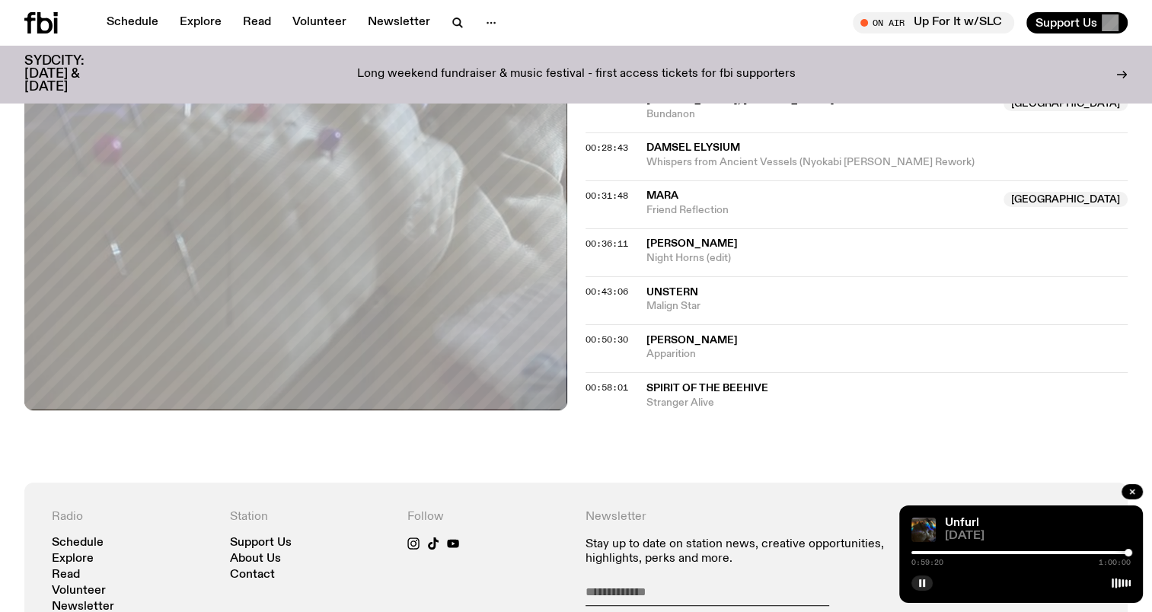
scroll to position [555, 0]
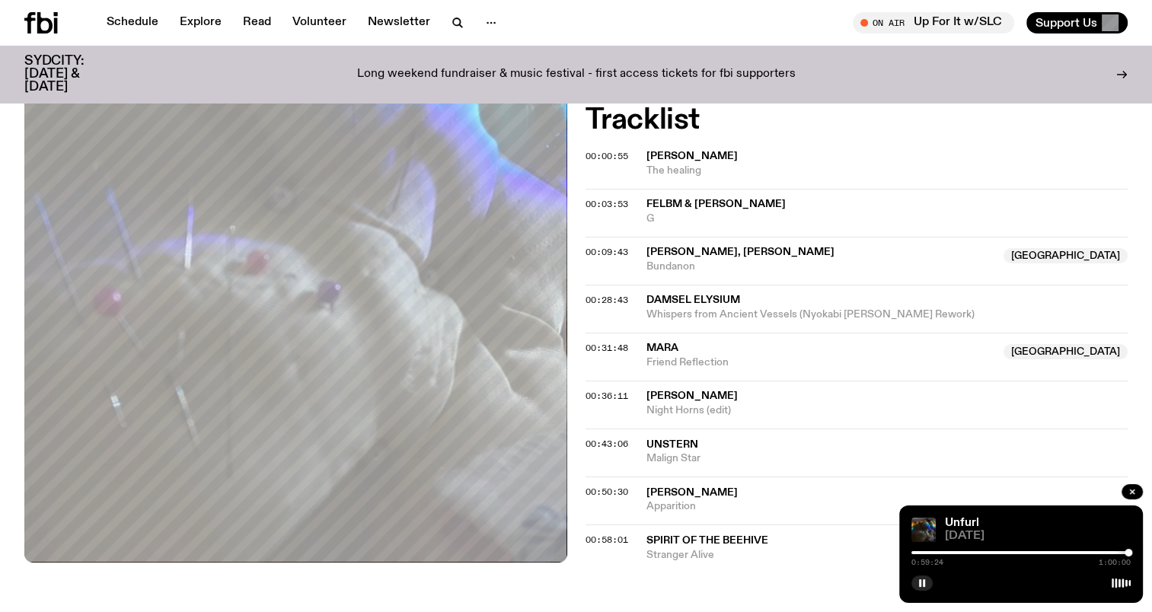
click at [709, 337] on div at bounding box center [1128, 553] width 8 height 8
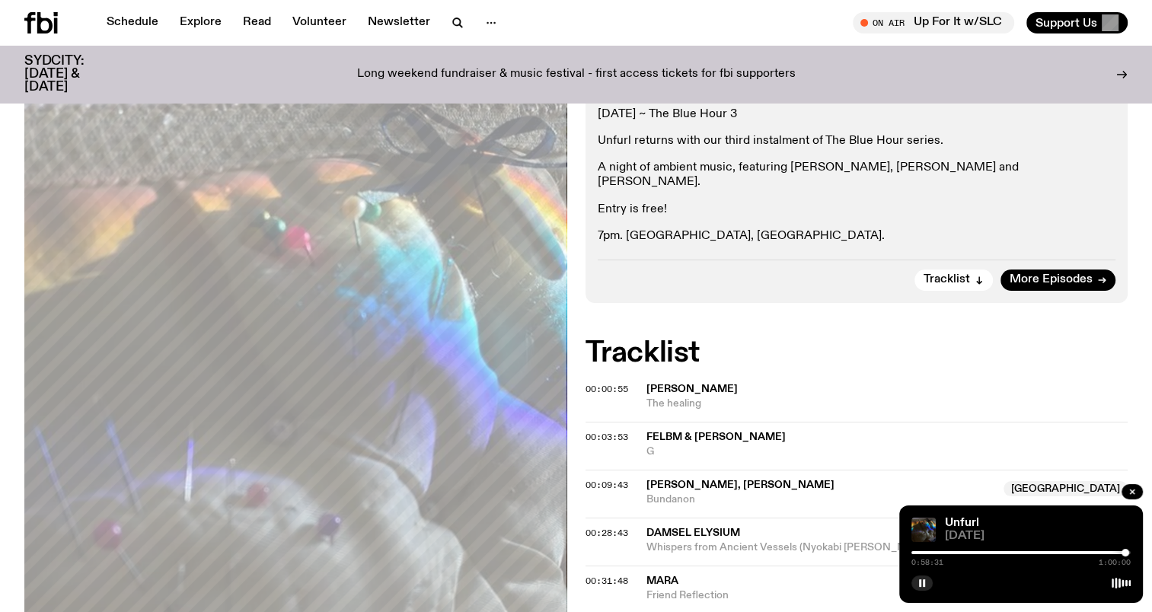
scroll to position [324, 0]
click at [709, 273] on span "More Episodes" at bounding box center [1050, 278] width 83 height 11
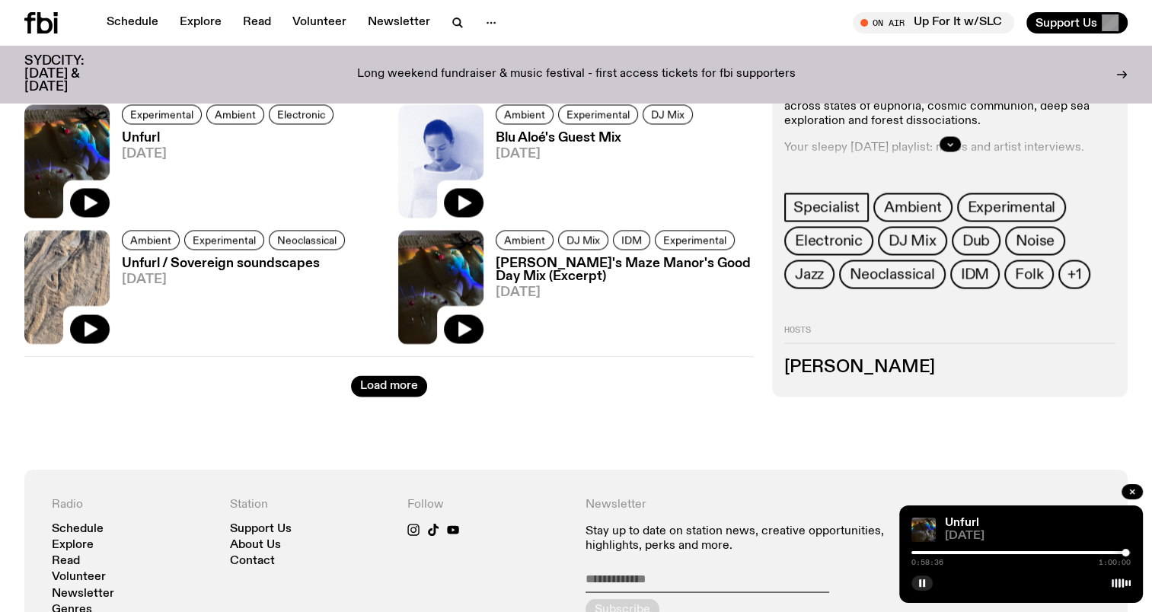
scroll to position [2557, 0]
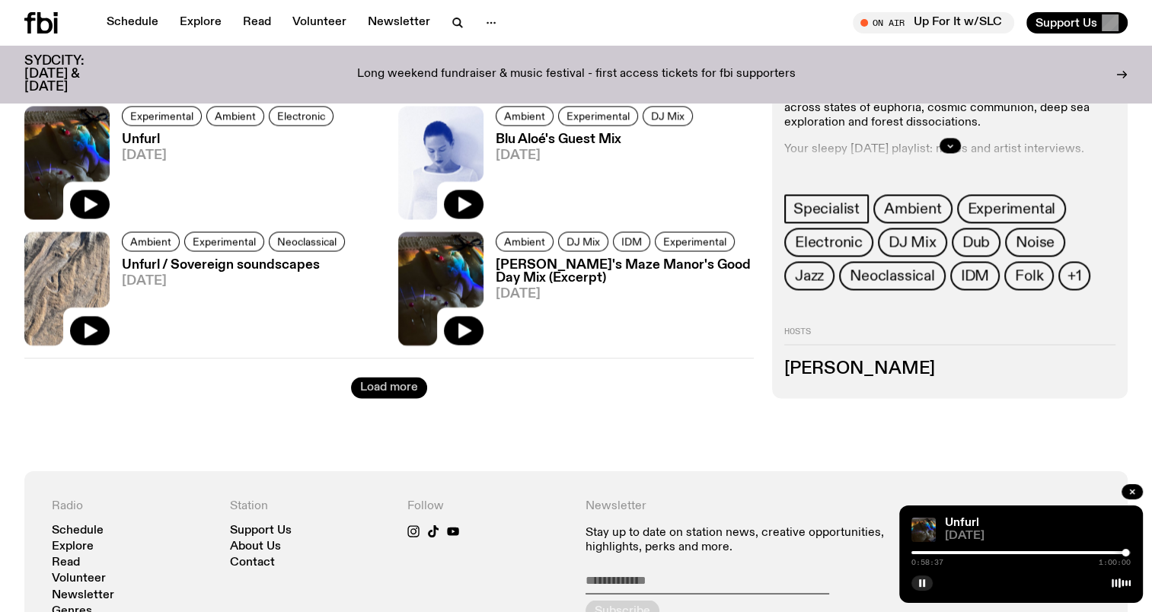
click at [381, 337] on button "Load more" at bounding box center [389, 387] width 76 height 21
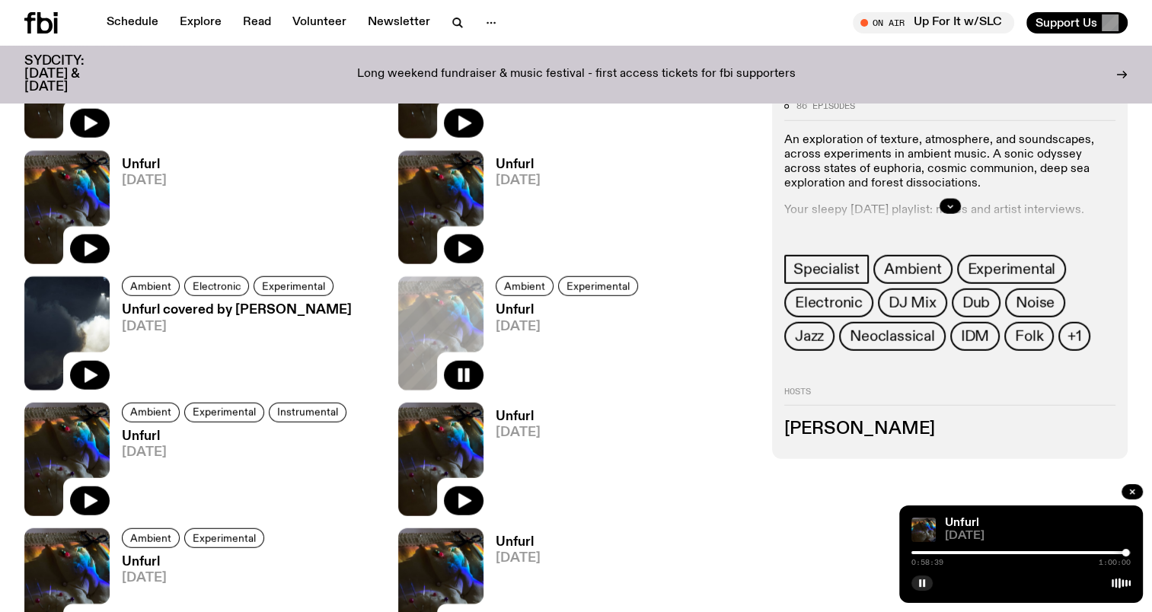
scroll to position [3772, 0]
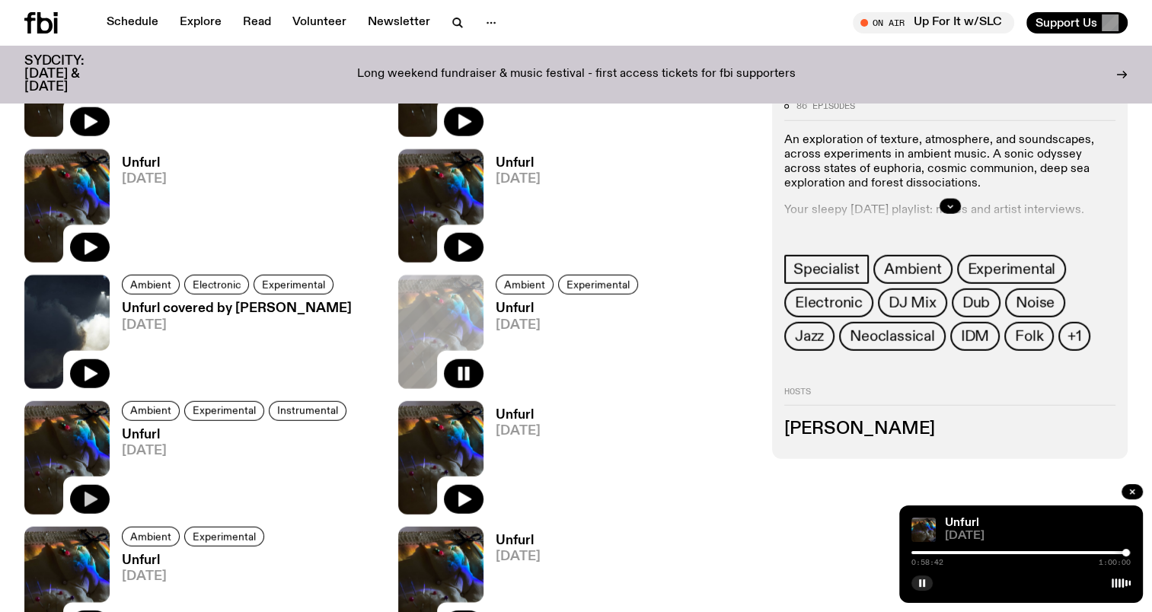
click at [84, 337] on icon "button" at bounding box center [90, 499] width 13 height 15
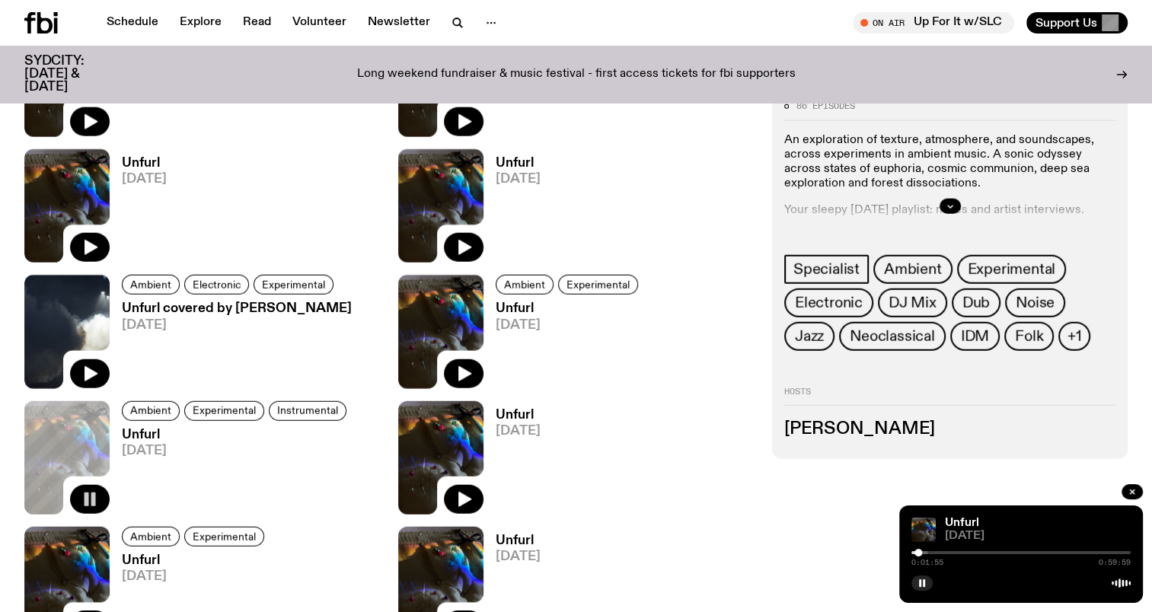
click at [709, 337] on div at bounding box center [818, 552] width 219 height 3
click at [709, 337] on div at bounding box center [1020, 552] width 219 height 3
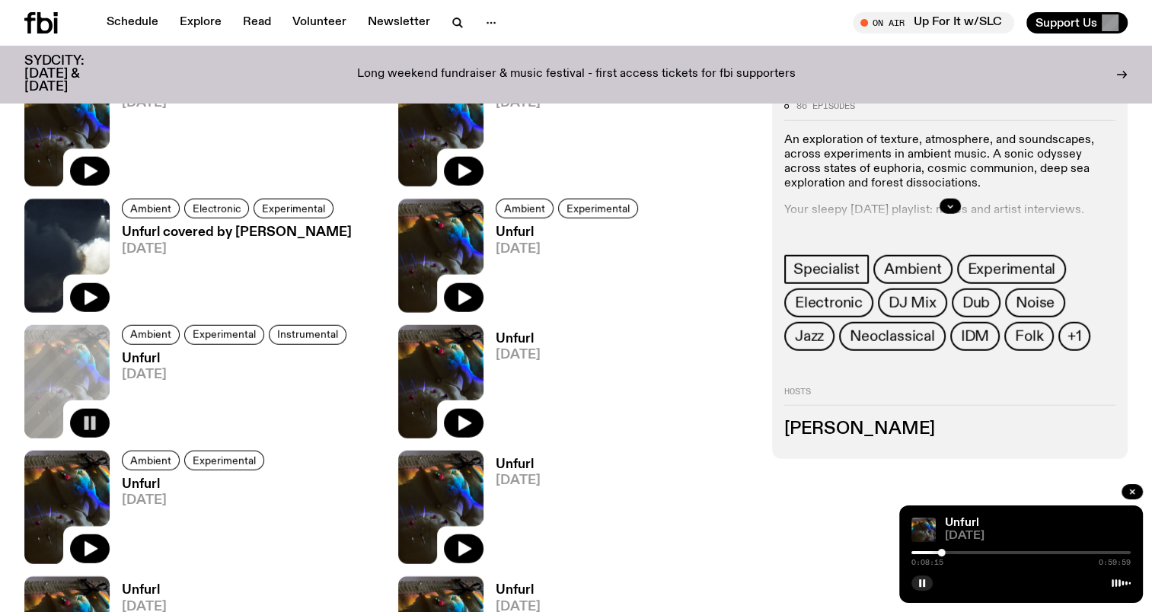
click at [709, 337] on div "0:08:15 0:59:59" at bounding box center [1020, 557] width 219 height 18
click at [709, 337] on div at bounding box center [1020, 552] width 219 height 3
click at [709, 337] on rect "button" at bounding box center [920, 583] width 2 height 8
